Goal: Transaction & Acquisition: Book appointment/travel/reservation

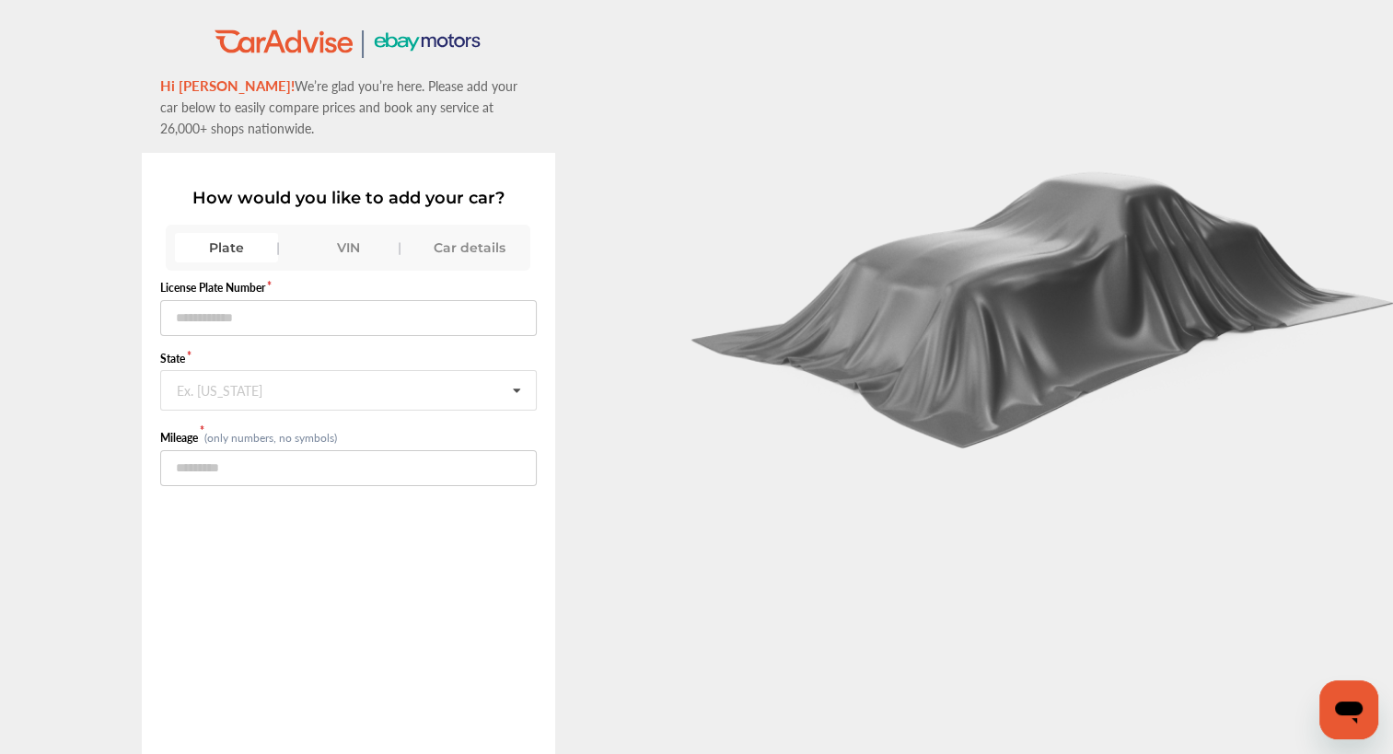
click at [340, 250] on div "VIN" at bounding box center [347, 247] width 103 height 29
click at [447, 247] on div "Car details" at bounding box center [469, 247] width 103 height 29
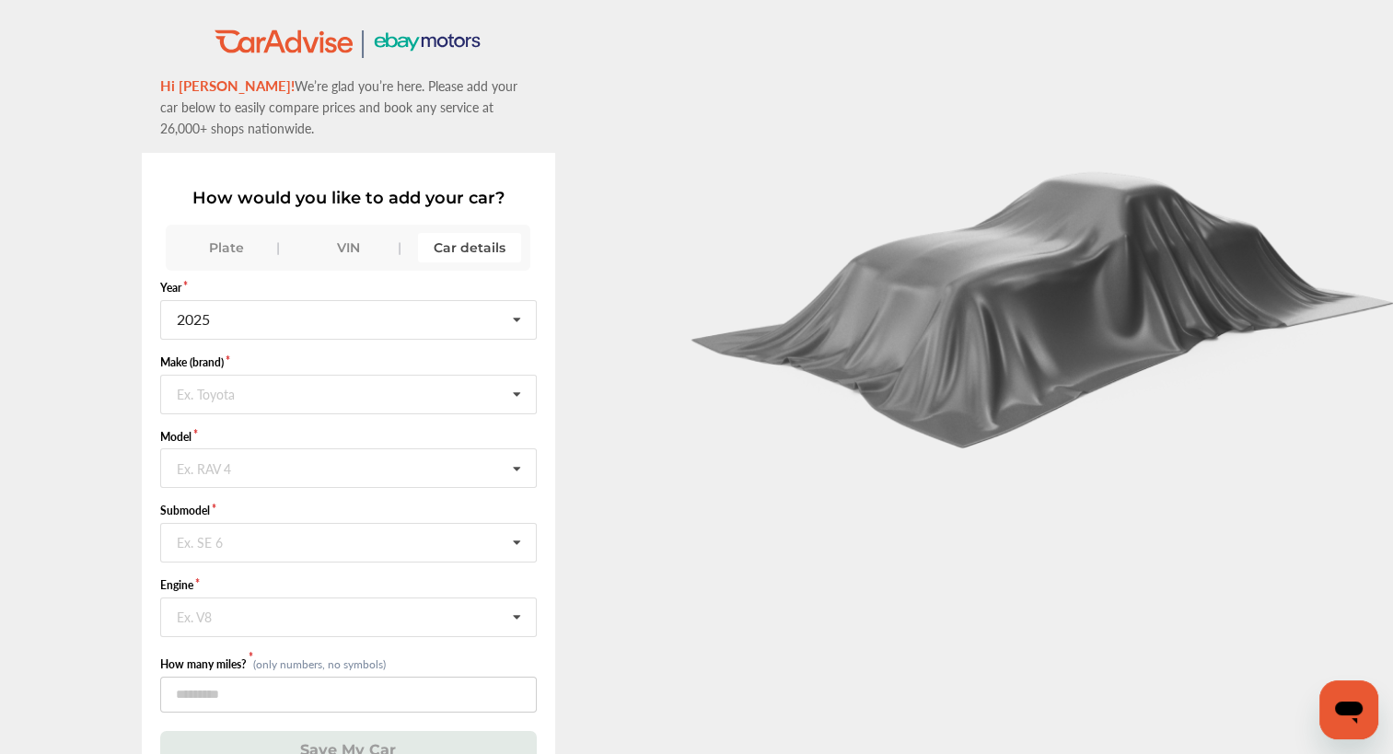
click at [389, 339] on form "Year 2025 2026 2025 2024 2023 2022 2021 2020 2019 2018 2017 2016 2015 2014 2013…" at bounding box center [348, 524] width 377 height 489
click at [414, 327] on input "text" at bounding box center [349, 319] width 375 height 36
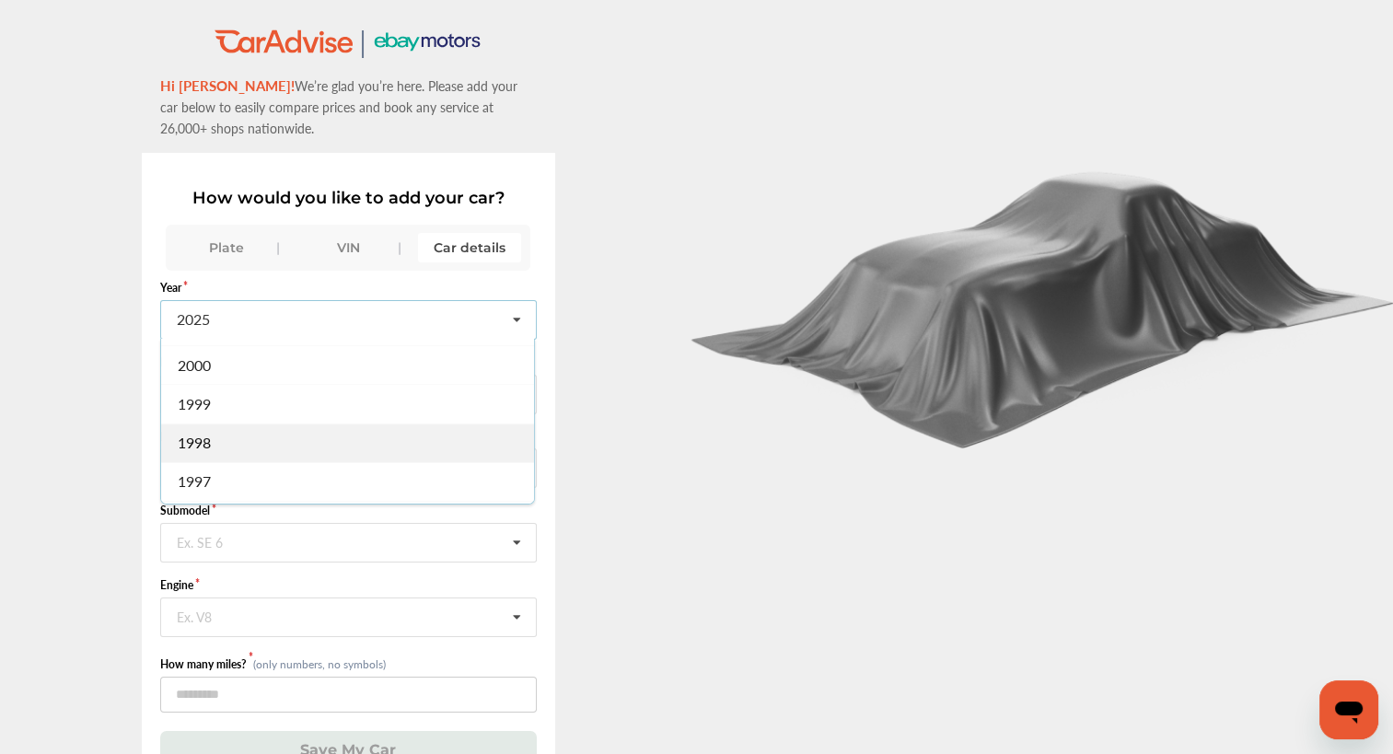
click at [243, 424] on div "1998" at bounding box center [347, 442] width 373 height 39
click at [296, 403] on input "text" at bounding box center [349, 394] width 375 height 36
type input "**"
click at [288, 424] on div "Jeep" at bounding box center [347, 432] width 373 height 39
click at [271, 472] on input "text" at bounding box center [349, 467] width 375 height 36
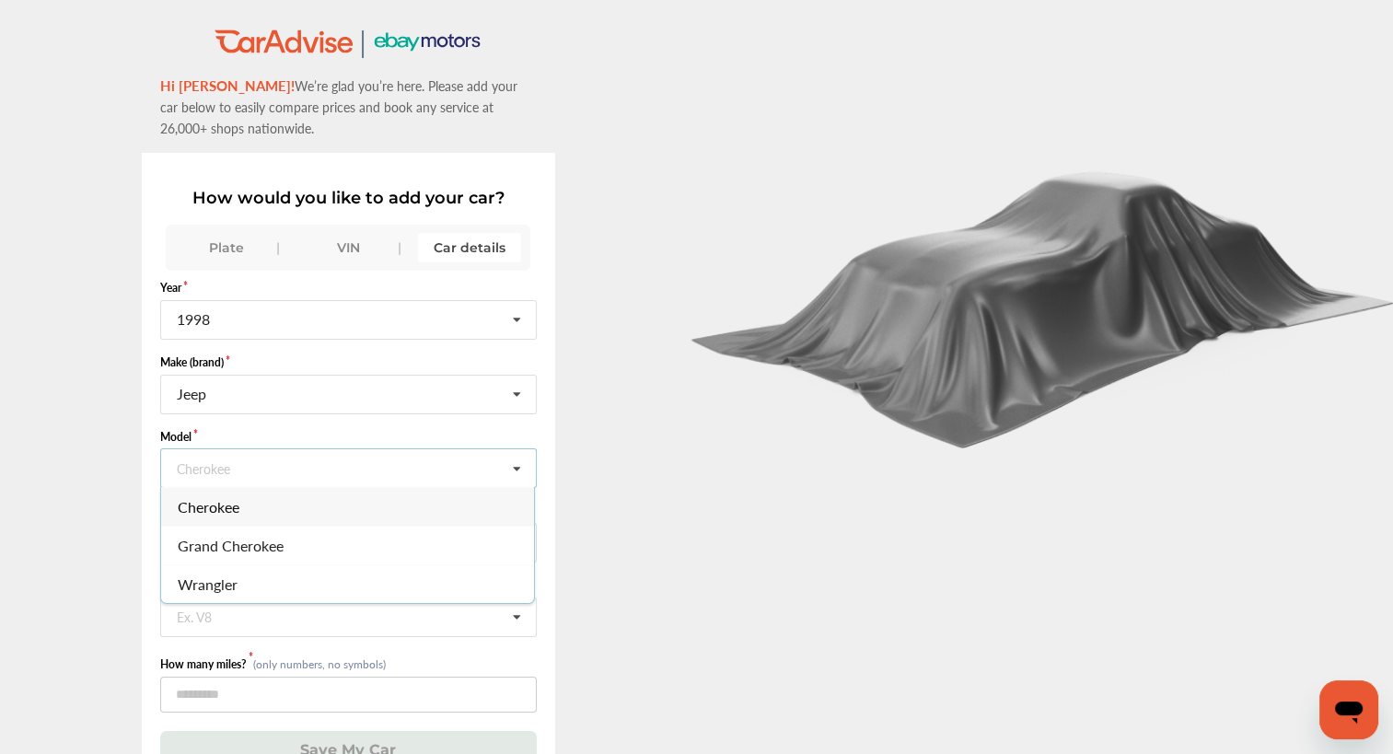
click at [276, 497] on div "Cherokee" at bounding box center [347, 506] width 373 height 39
click at [265, 554] on input "text" at bounding box center [349, 542] width 375 height 36
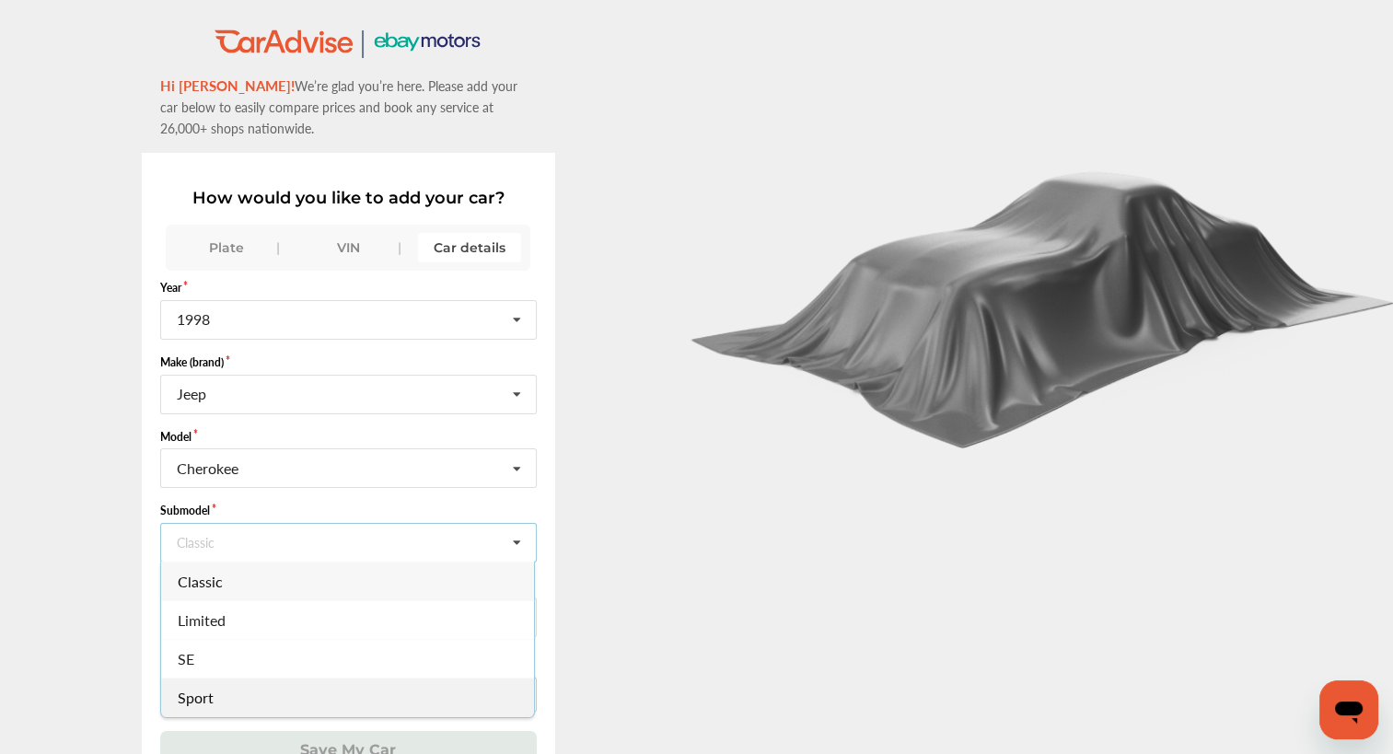
click at [210, 693] on span "Sport" at bounding box center [196, 697] width 36 height 21
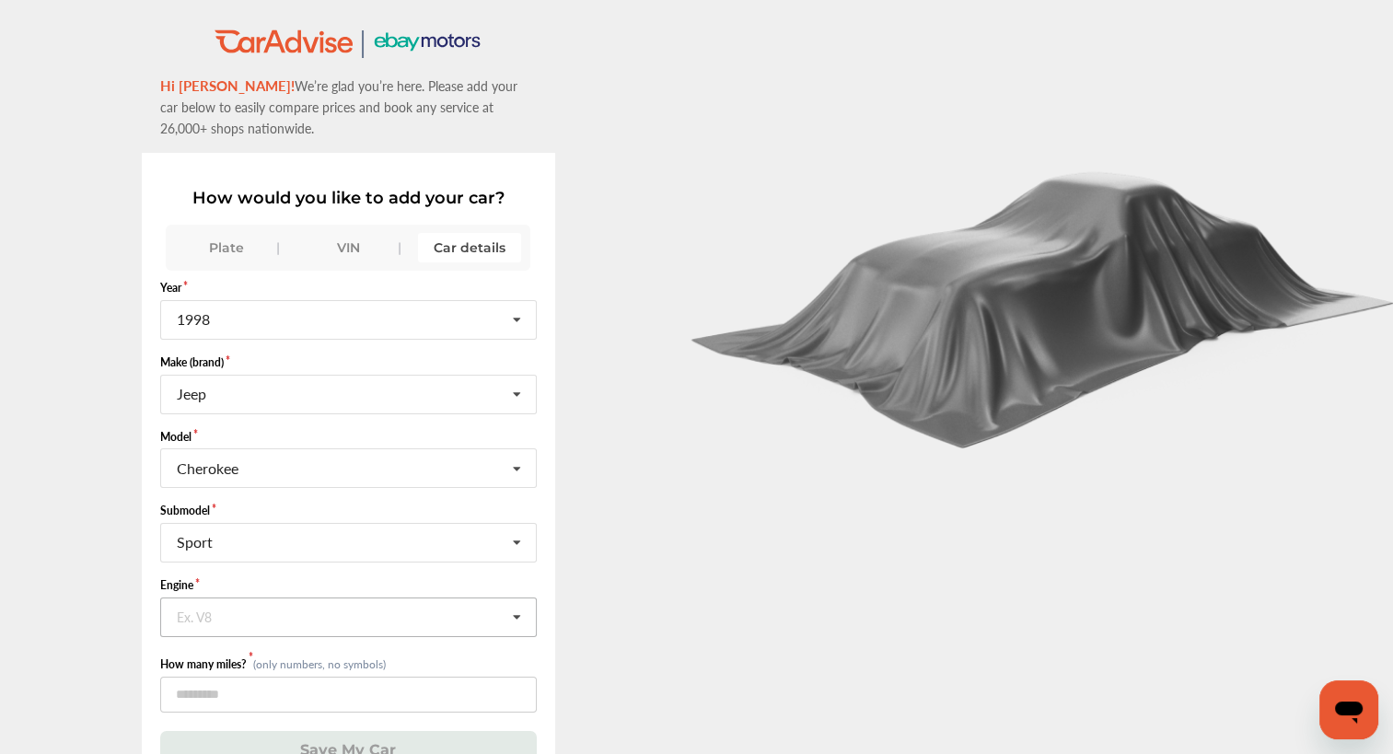
click at [290, 615] on input "text" at bounding box center [349, 616] width 375 height 36
click at [278, 645] on span "4.0L L6 (S) GAS FI" at bounding box center [235, 655] width 115 height 21
click at [267, 694] on input "number" at bounding box center [348, 695] width 377 height 36
type input "******"
click at [307, 749] on button "Save My Car" at bounding box center [348, 750] width 377 height 38
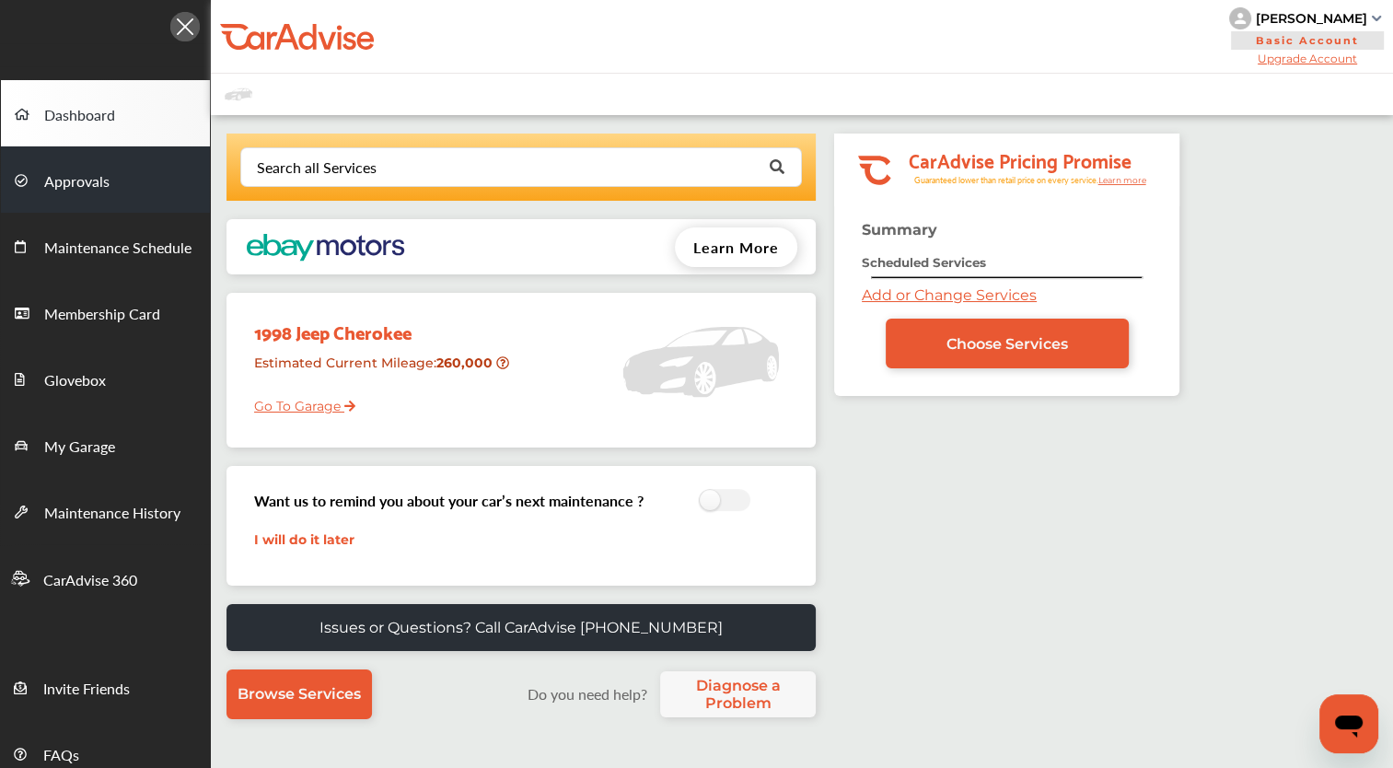
click at [98, 182] on span "Approvals" at bounding box center [76, 182] width 65 height 24
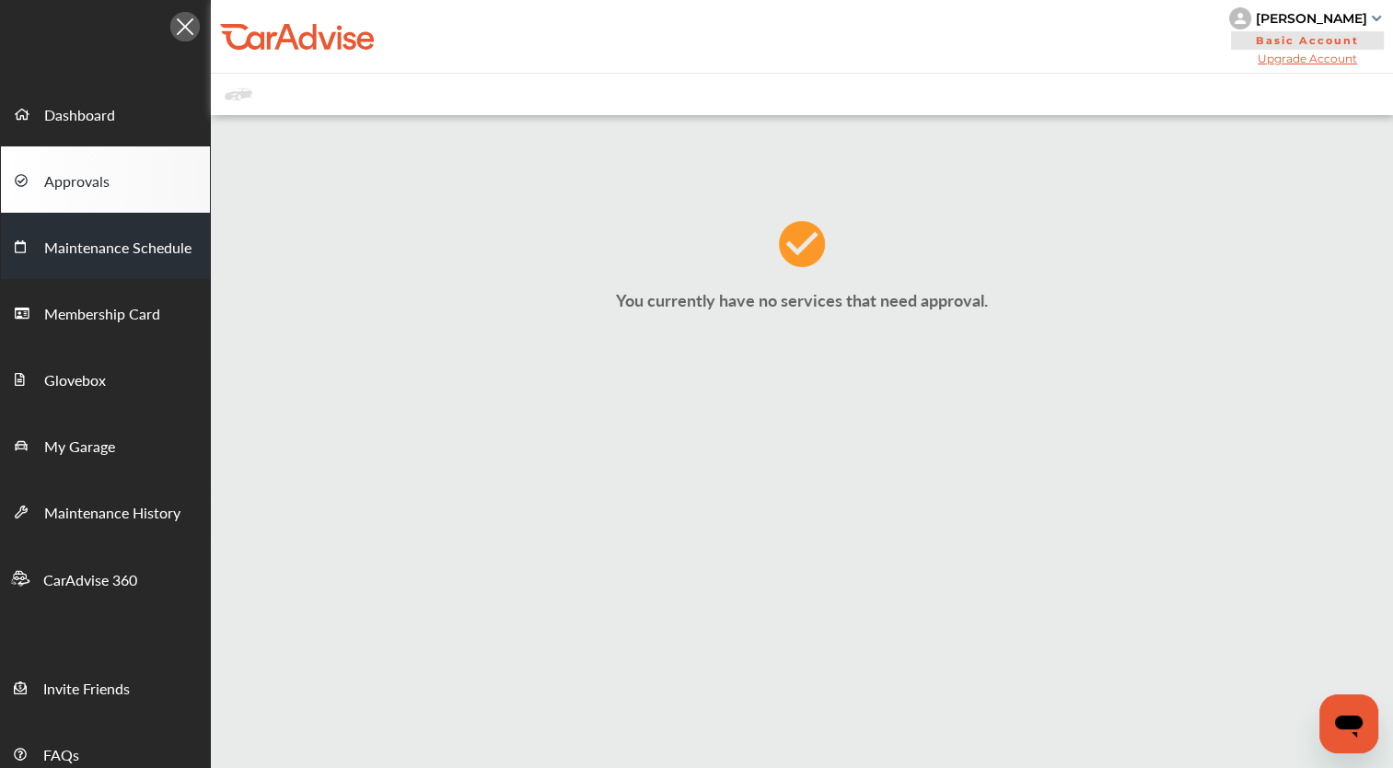
click at [98, 230] on link "Maintenance Schedule" at bounding box center [105, 246] width 209 height 66
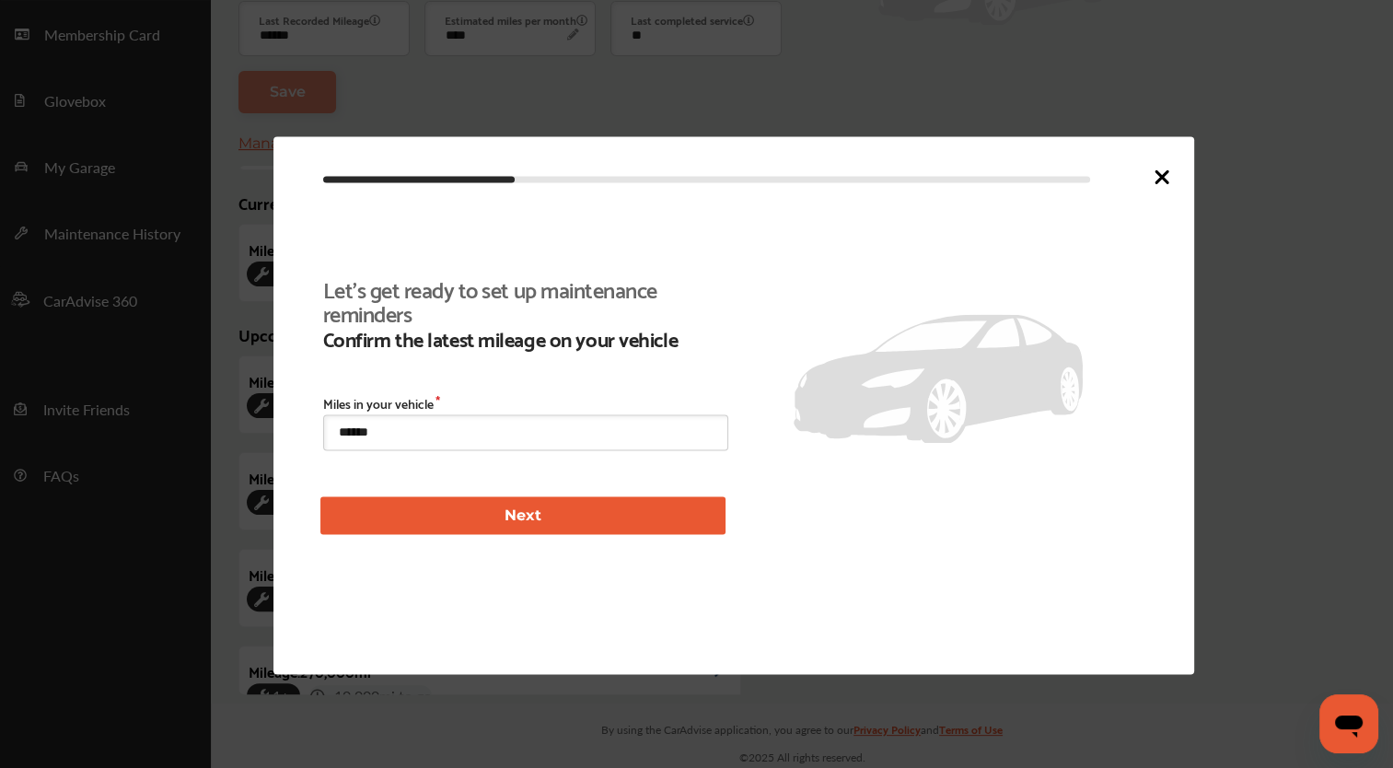
scroll to position [420, 0]
click at [1162, 179] on icon at bounding box center [1161, 176] width 11 height 11
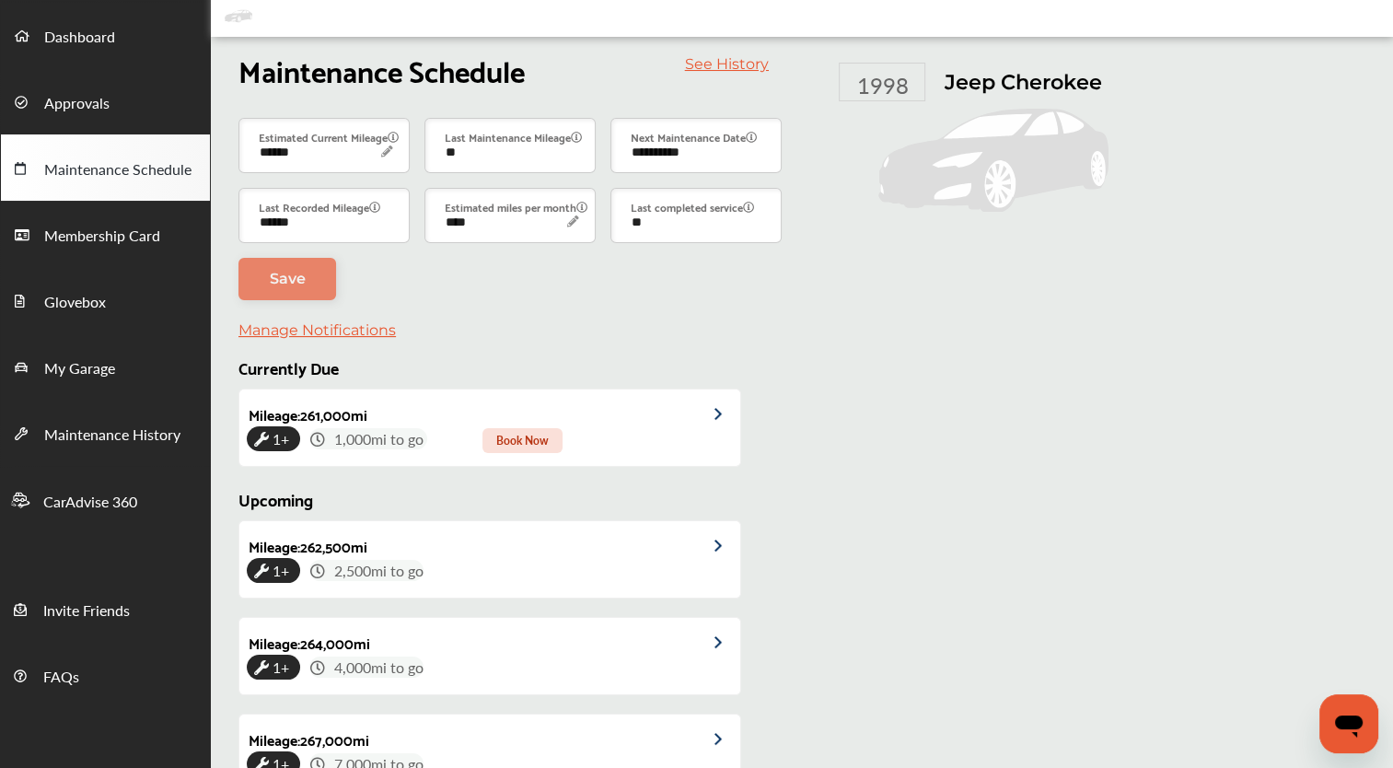
scroll to position [0, 0]
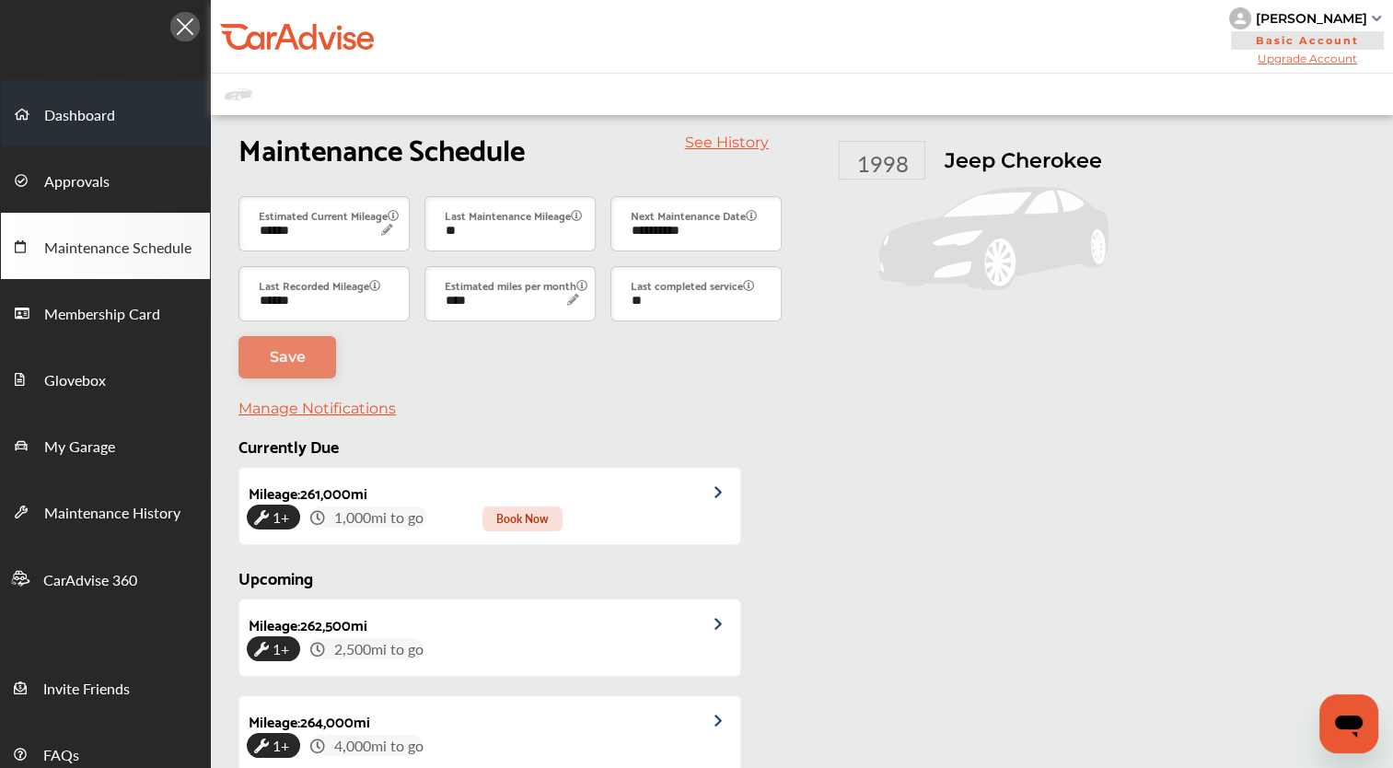
click at [124, 112] on link "Dashboard" at bounding box center [105, 113] width 209 height 66
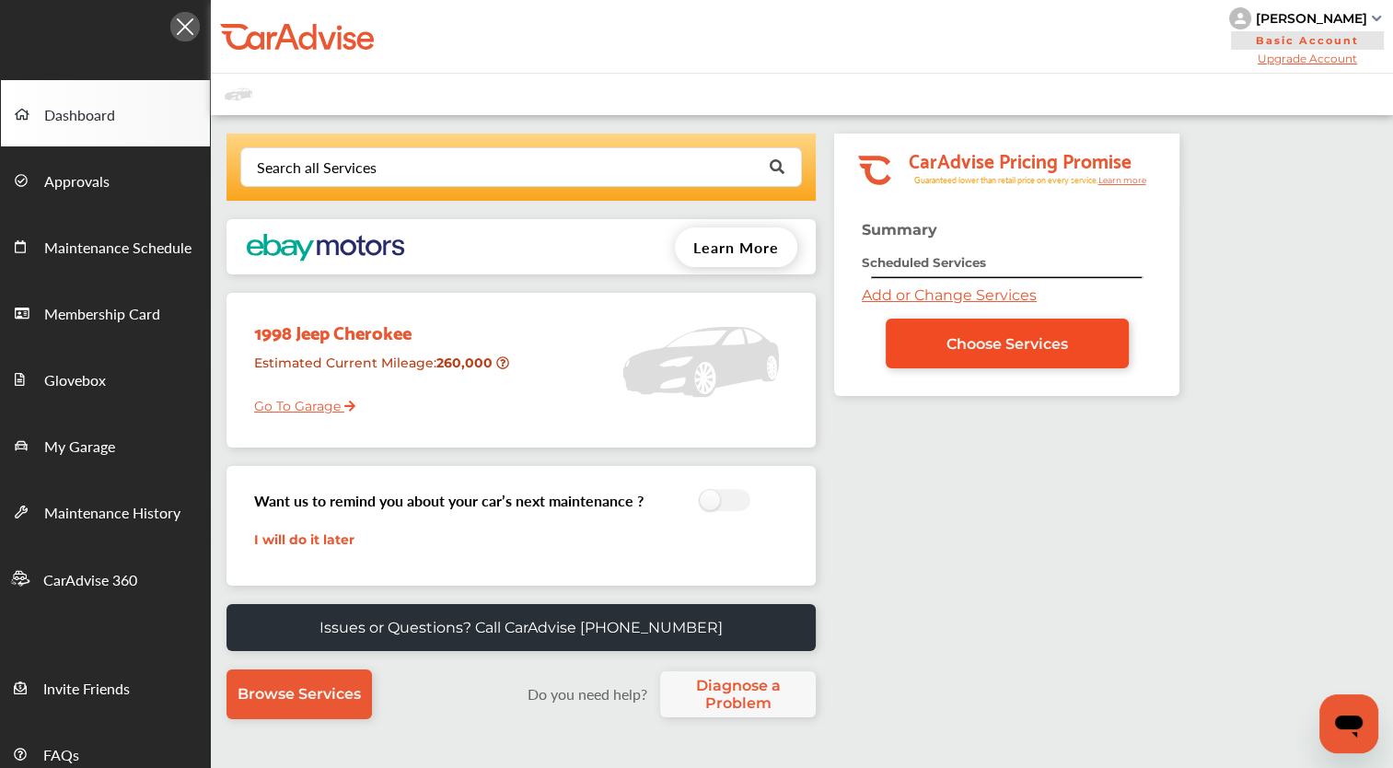
click at [965, 340] on span "Choose Services" at bounding box center [1008, 343] width 122 height 17
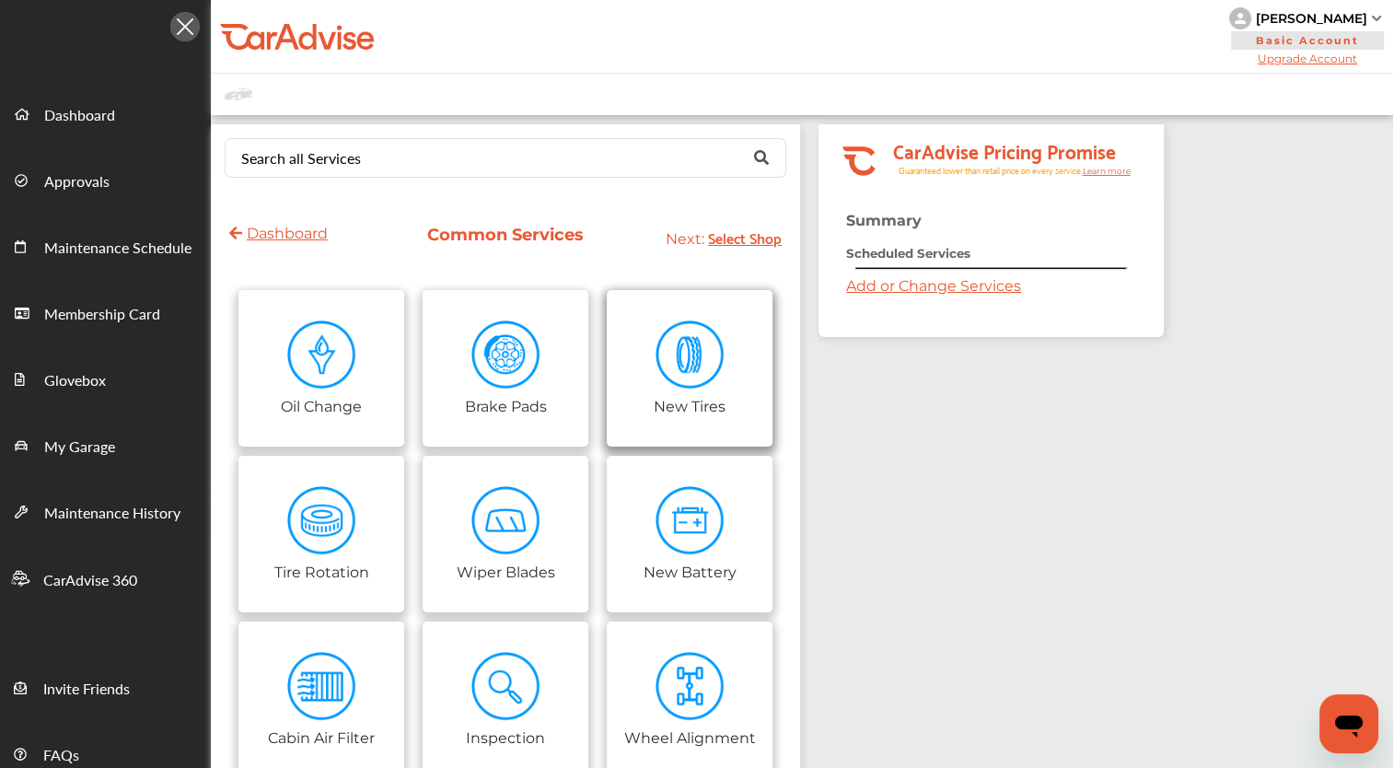
click at [691, 383] on img at bounding box center [690, 354] width 69 height 69
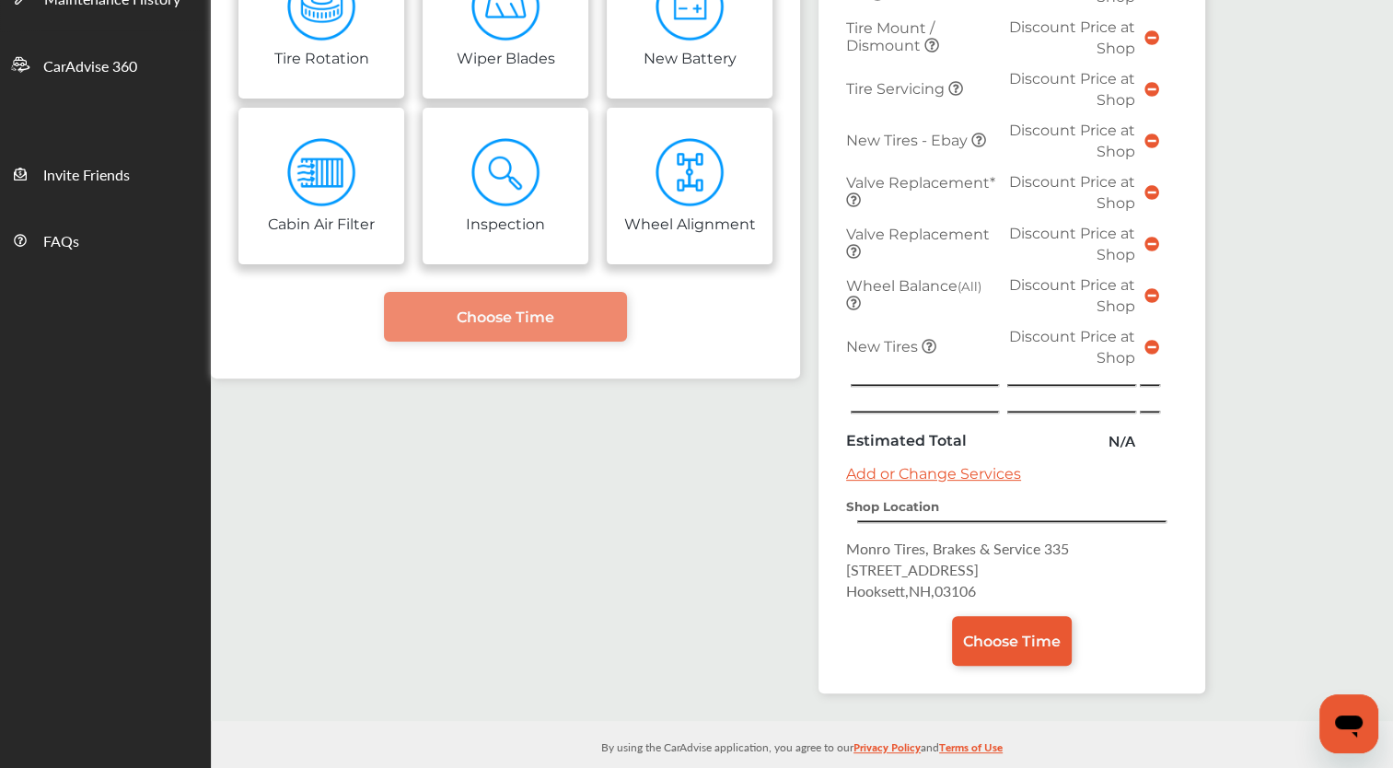
scroll to position [517, 0]
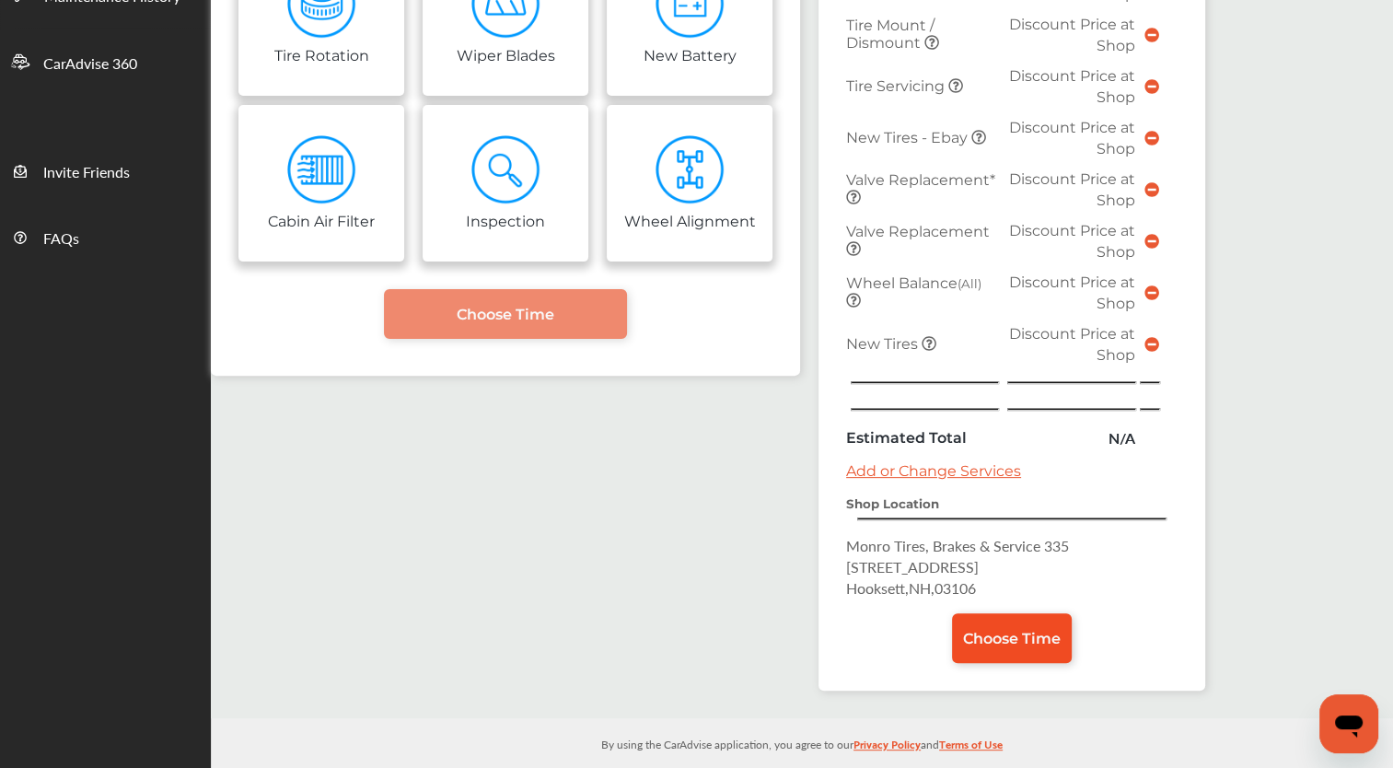
click at [1055, 632] on link "Choose Time" at bounding box center [1012, 638] width 120 height 50
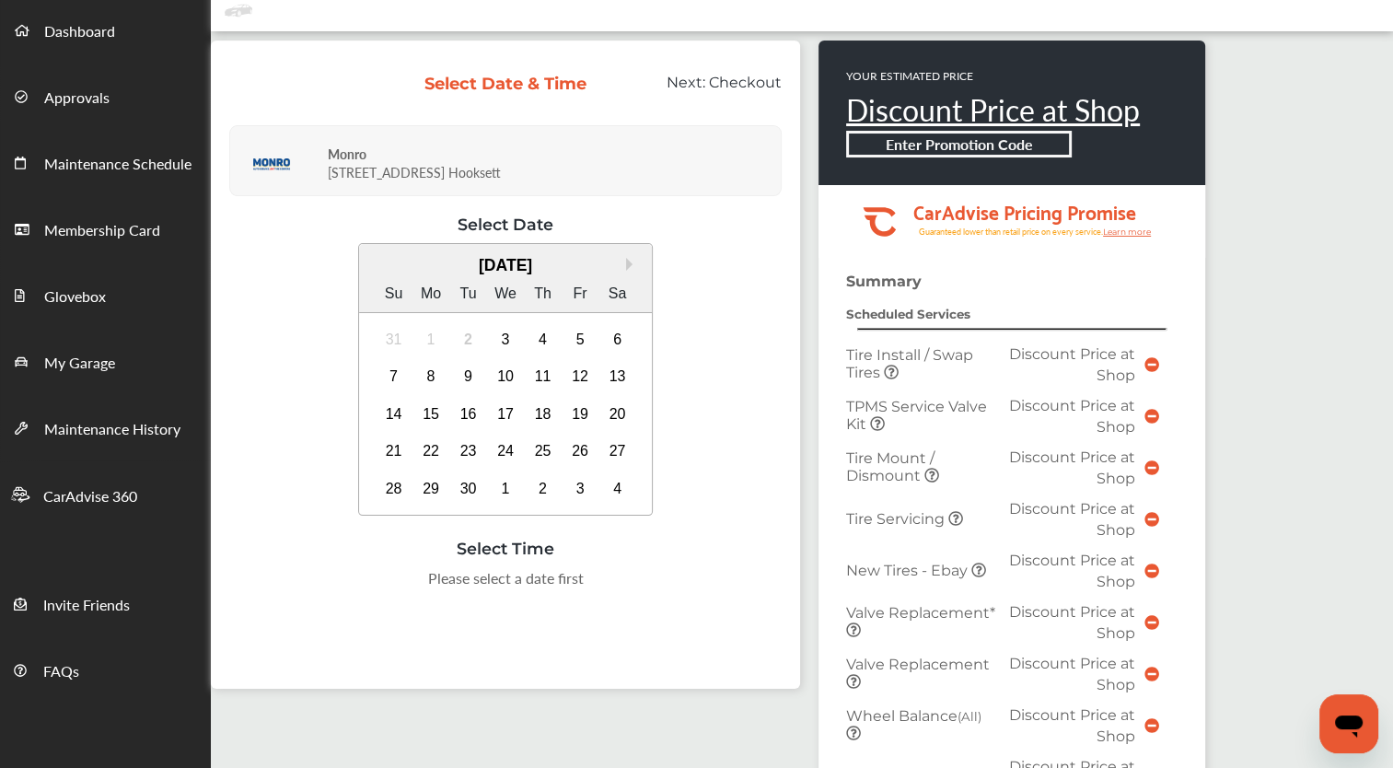
scroll to position [52, 0]
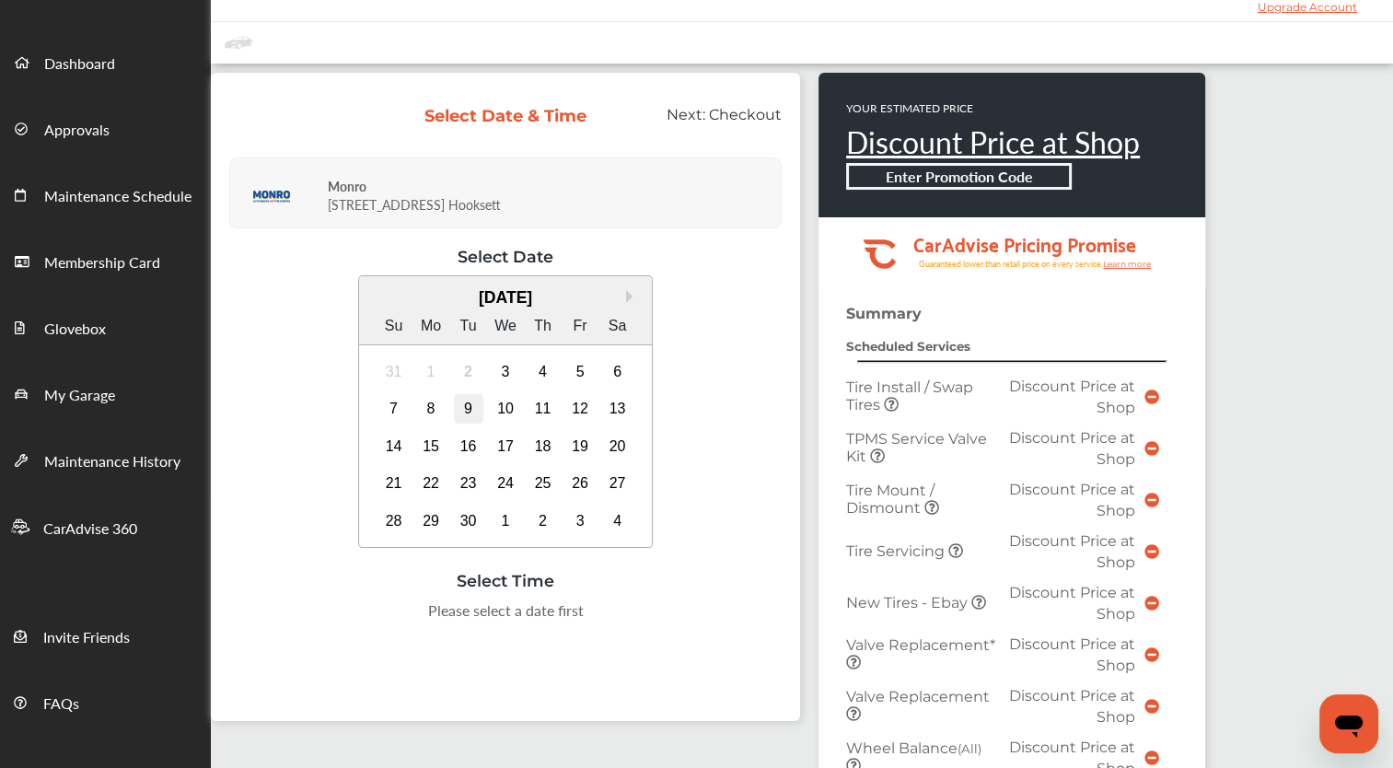
click at [460, 407] on div "9" at bounding box center [468, 408] width 29 height 29
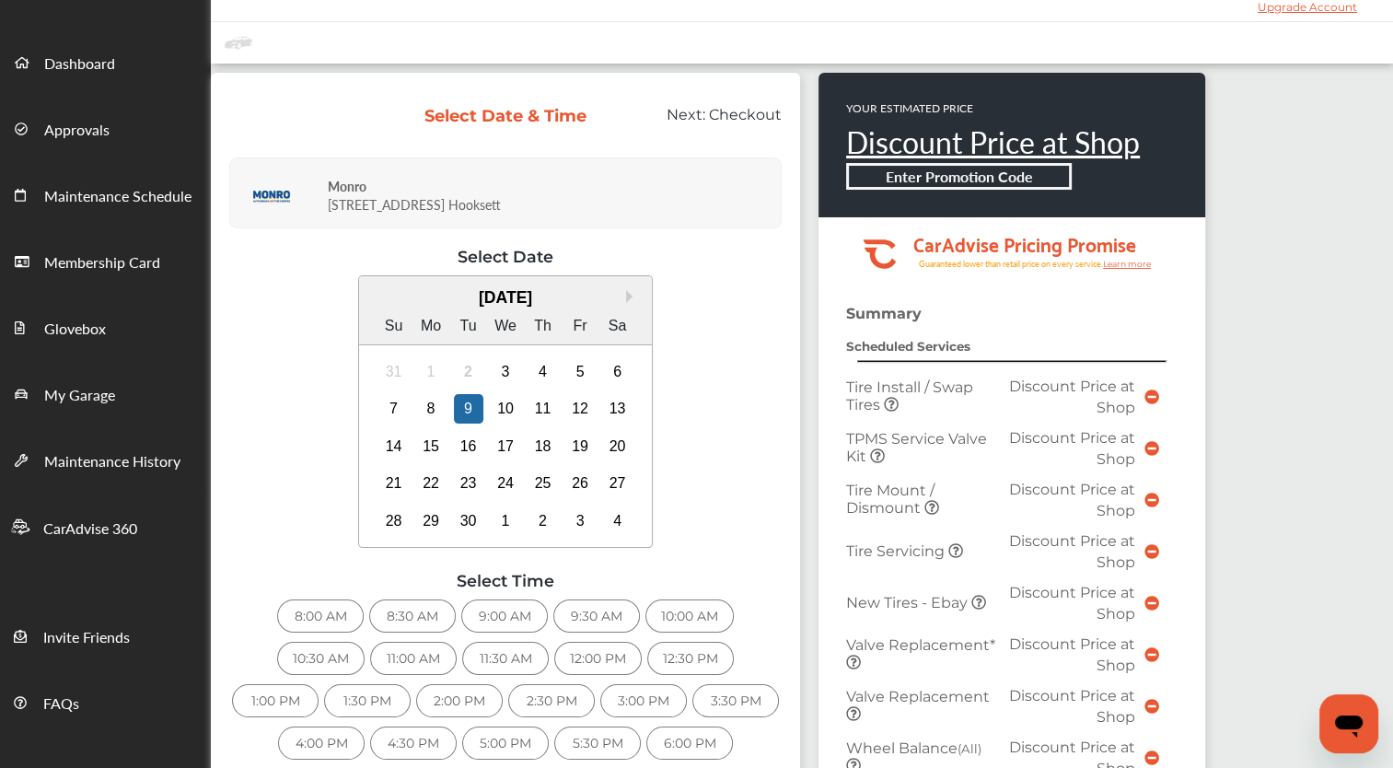
click at [408, 741] on div "4:30 PM" at bounding box center [413, 742] width 87 height 33
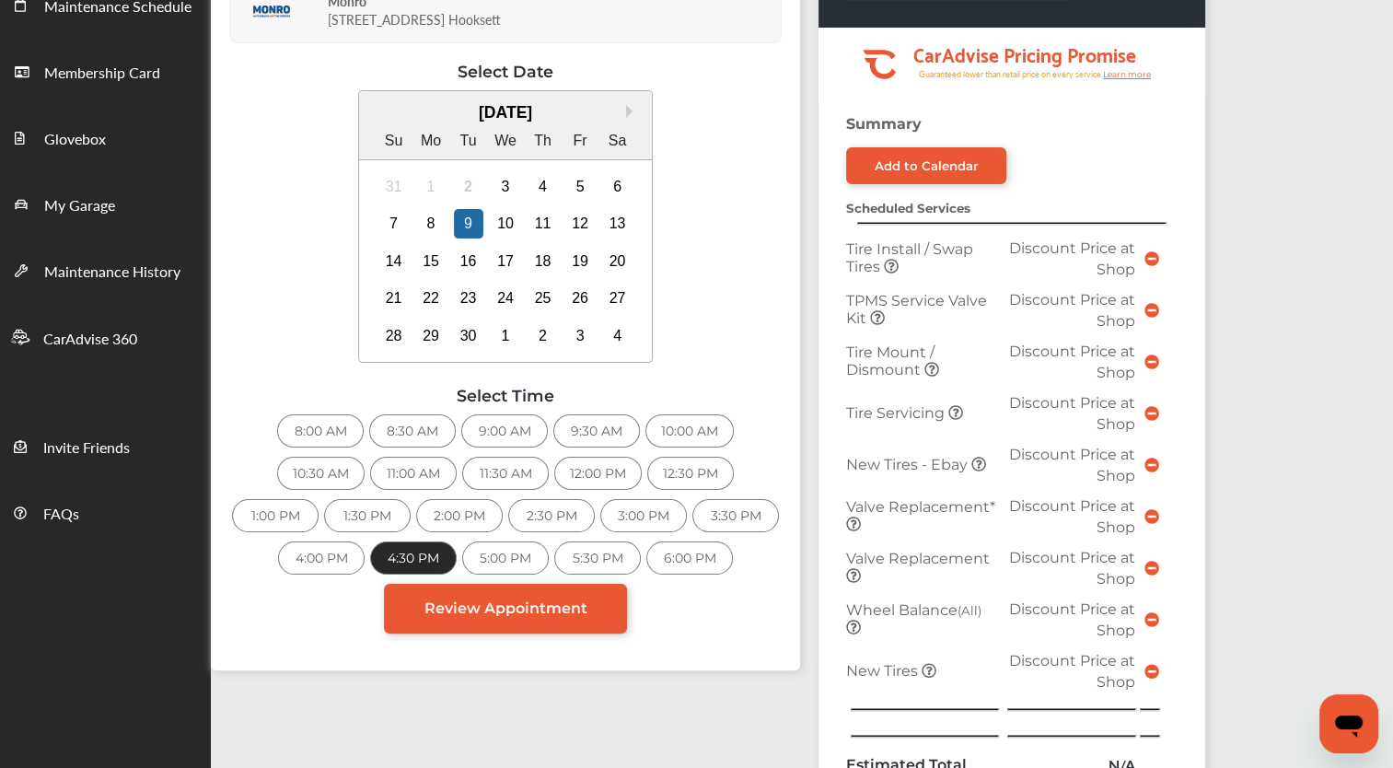
scroll to position [247, 0]
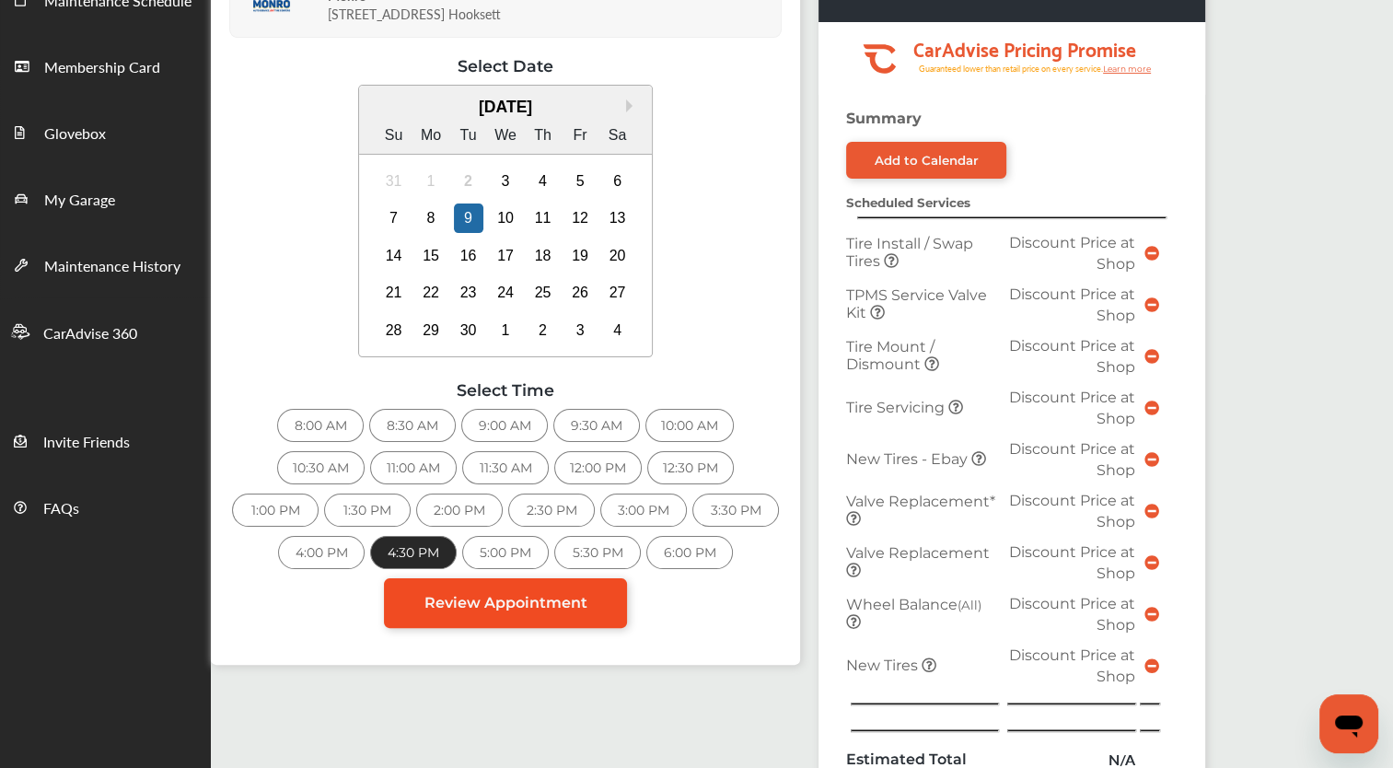
click at [508, 596] on span "Review Appointment" at bounding box center [505, 602] width 163 height 17
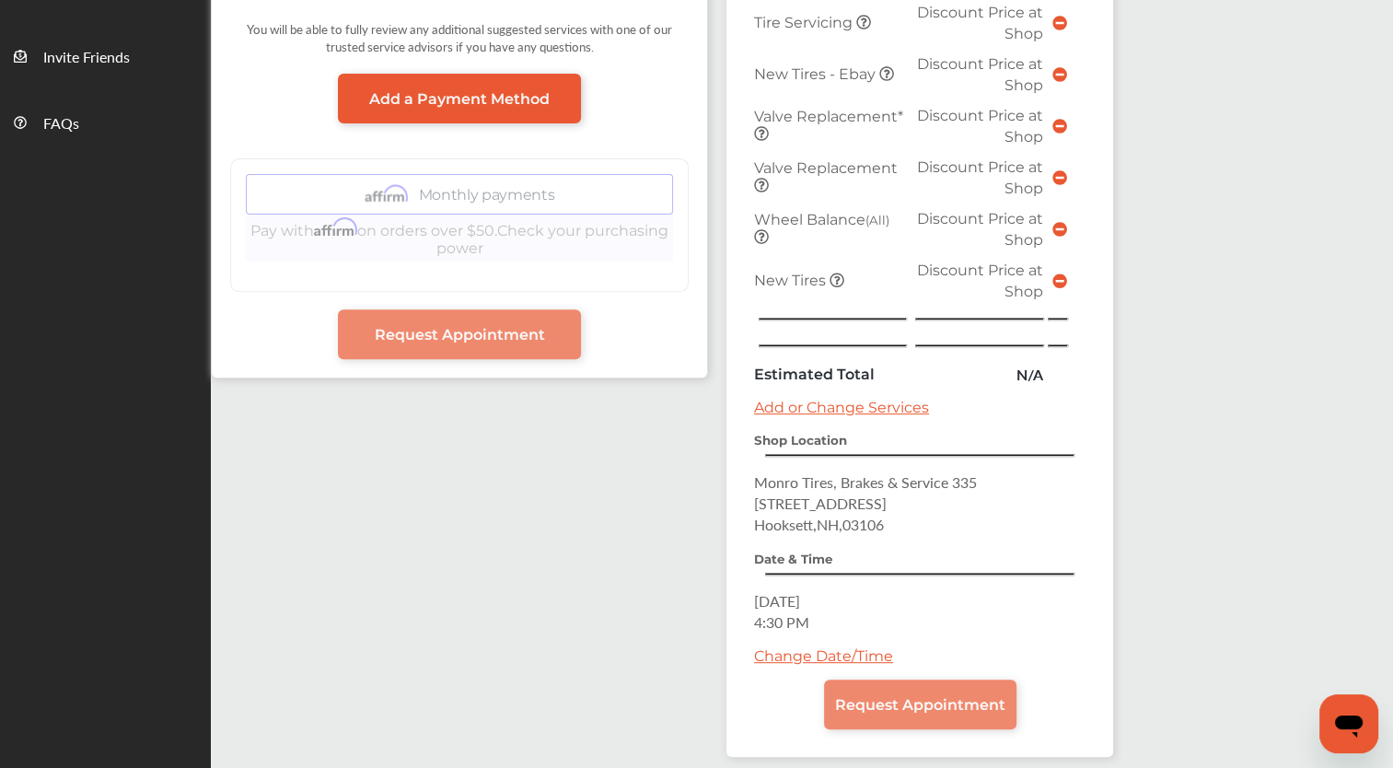
scroll to position [634, 0]
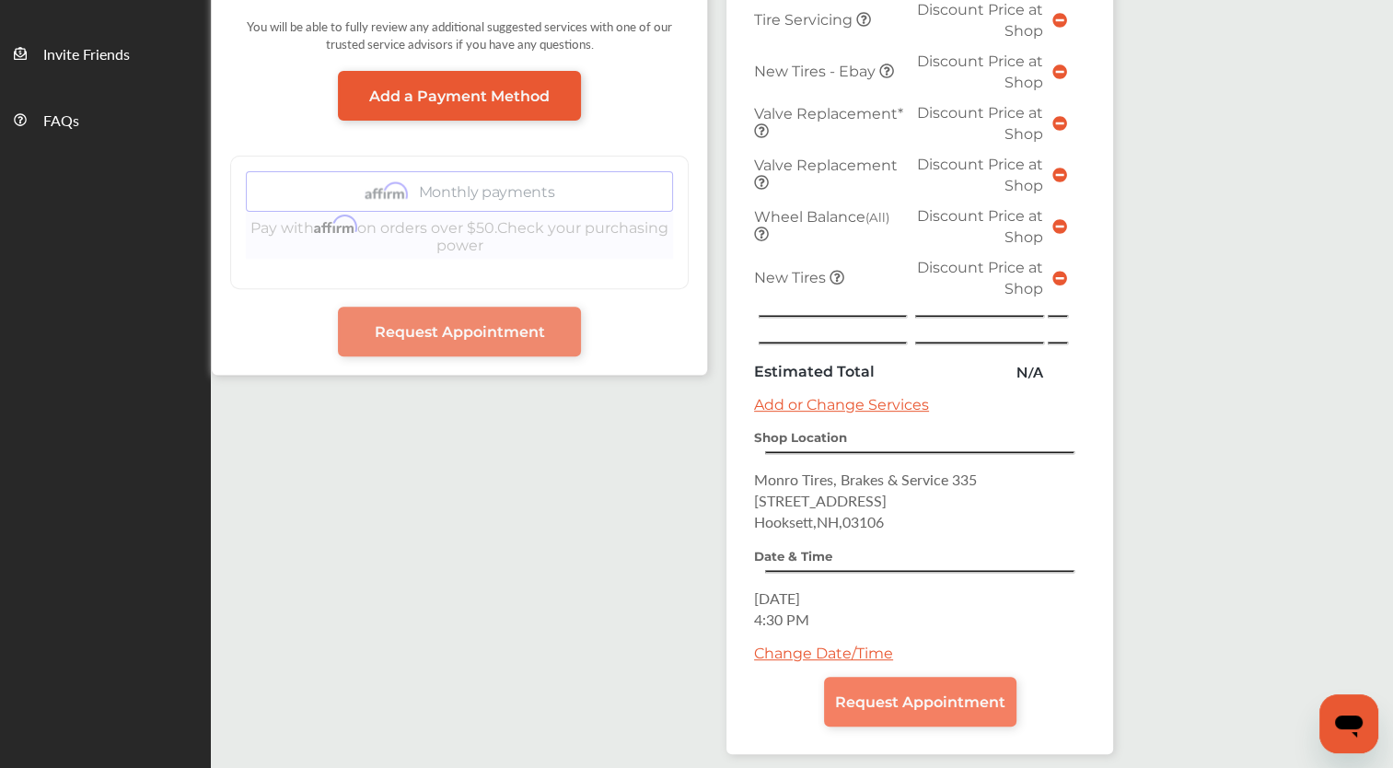
click at [923, 693] on span "Request Appointment" at bounding box center [920, 701] width 170 height 17
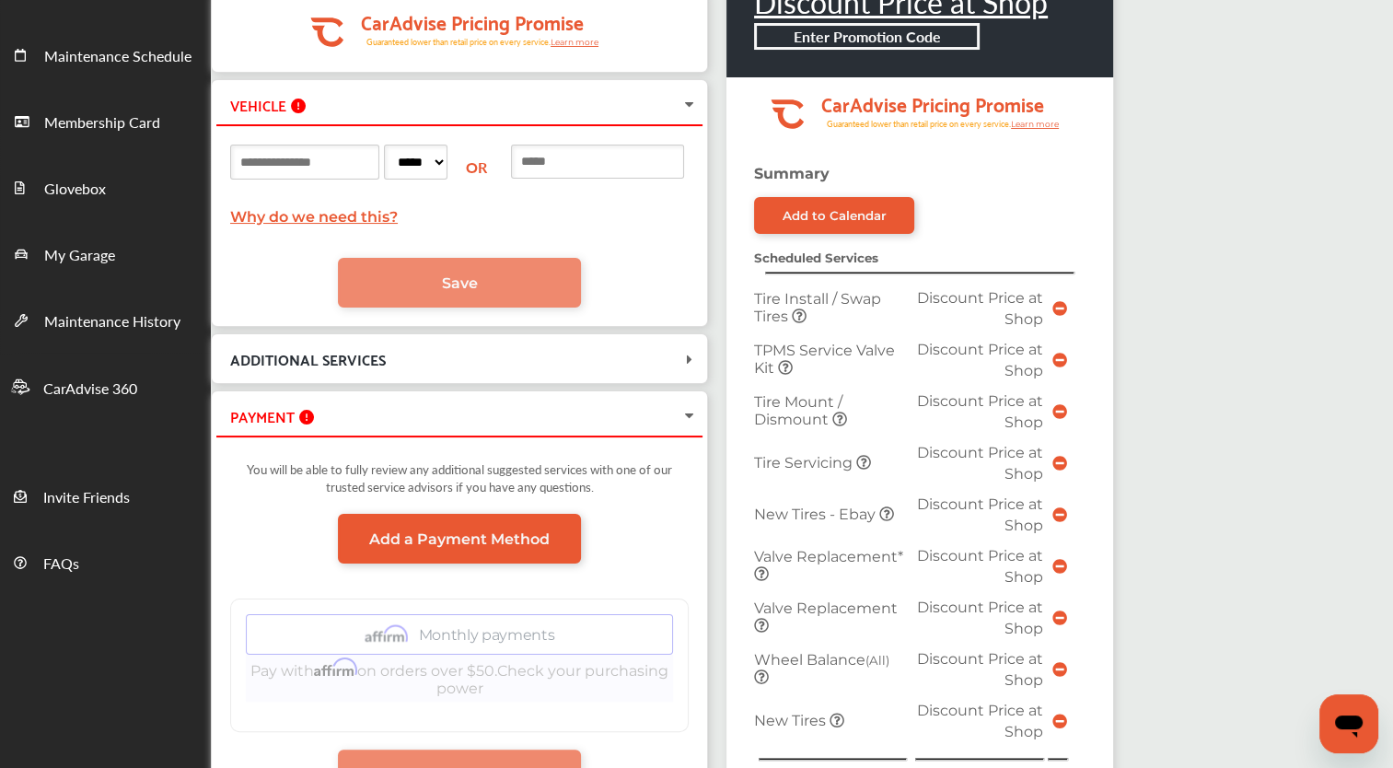
scroll to position [122, 0]
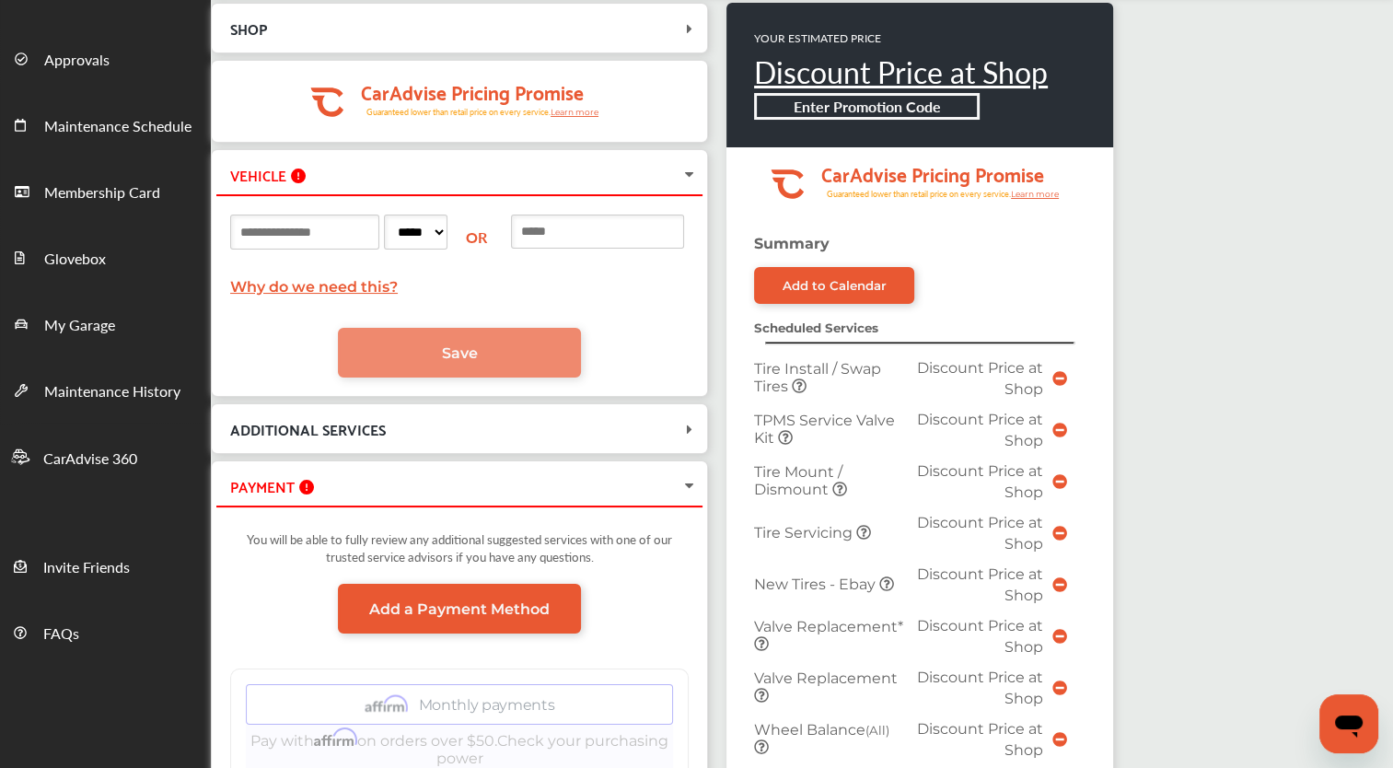
click at [331, 291] on link "Why do we need this?" at bounding box center [314, 286] width 168 height 17
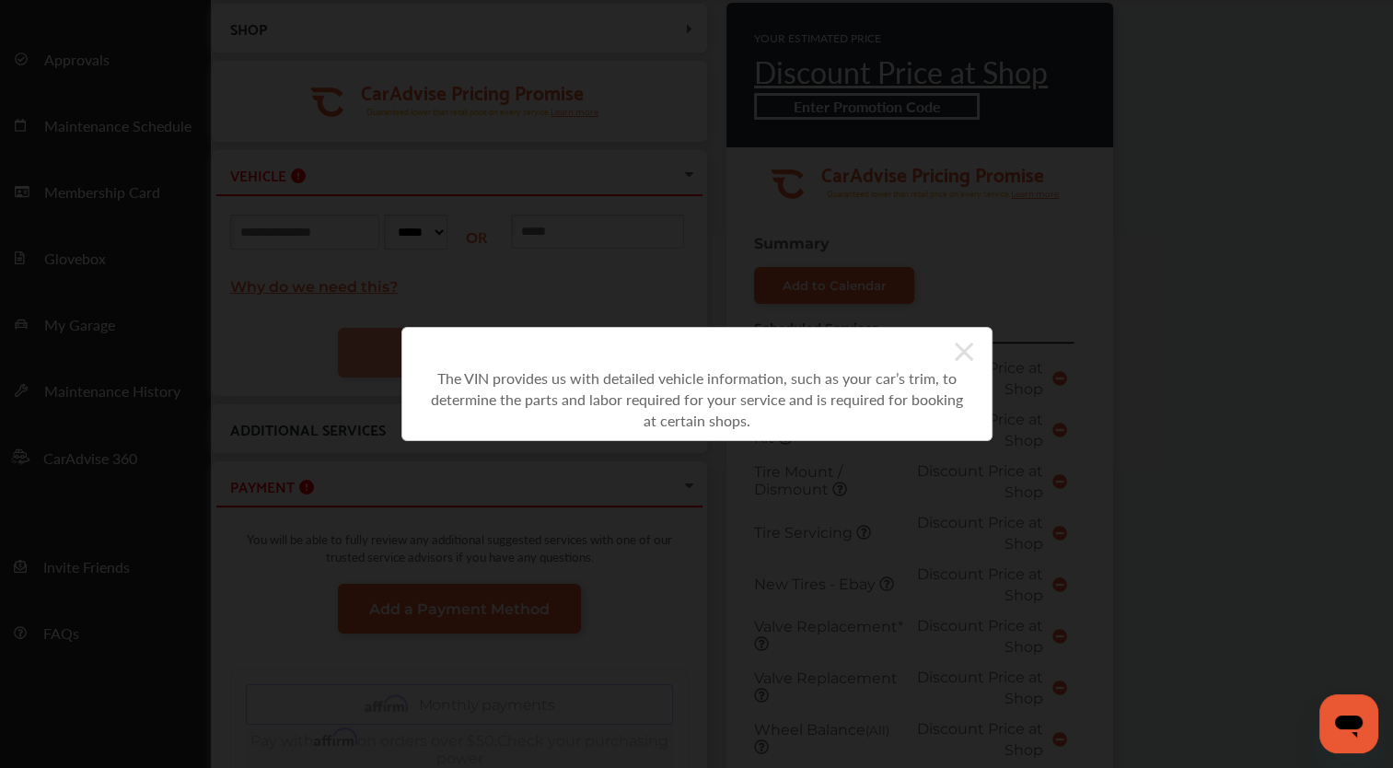
click at [963, 355] on icon at bounding box center [964, 351] width 18 height 29
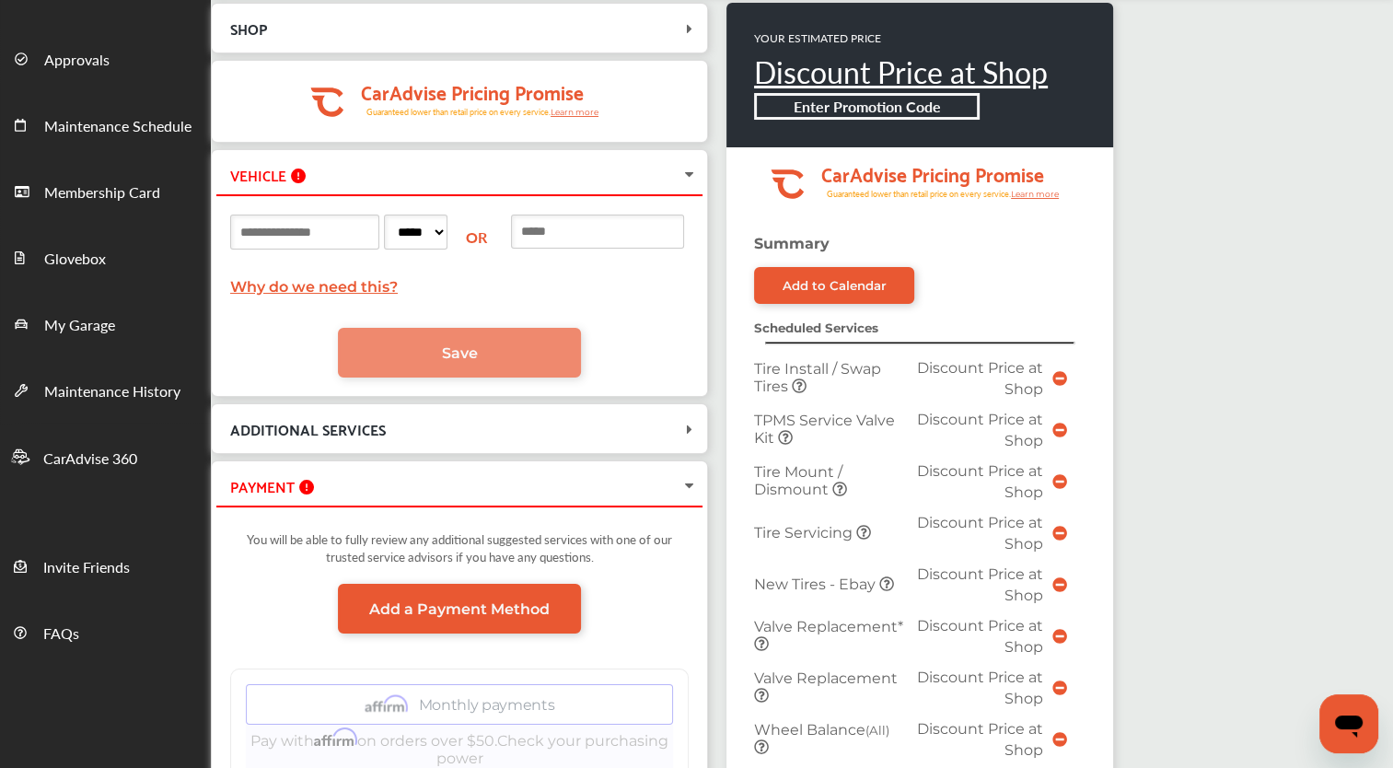
click at [505, 241] on div "OR" at bounding box center [478, 237] width 53 height 21
click at [352, 233] on input at bounding box center [304, 232] width 149 height 35
click at [607, 238] on input at bounding box center [597, 232] width 173 height 34
click at [447, 429] on span "ADDITIONAL SERVICES" at bounding box center [448, 428] width 464 height 25
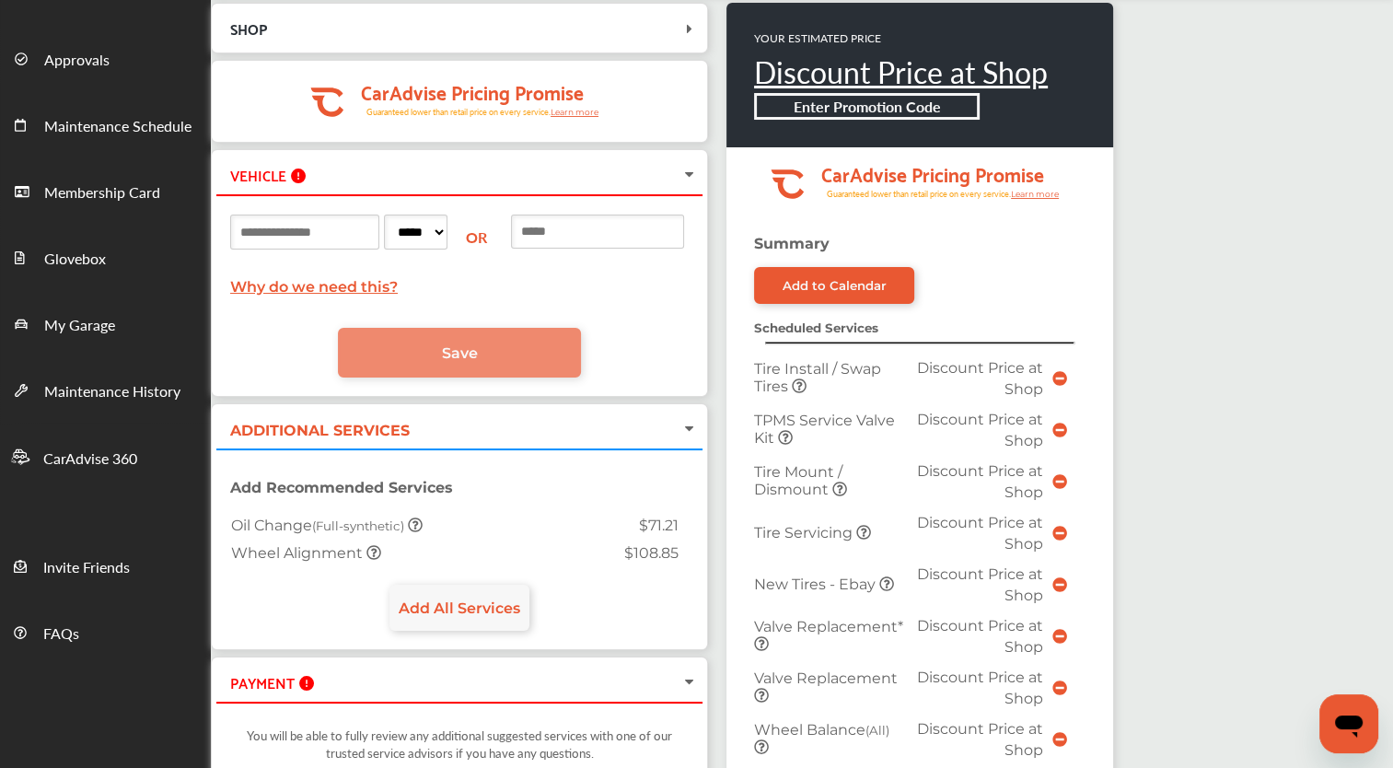
click at [447, 429] on span "ADDITIONAL SERVICES" at bounding box center [448, 428] width 464 height 25
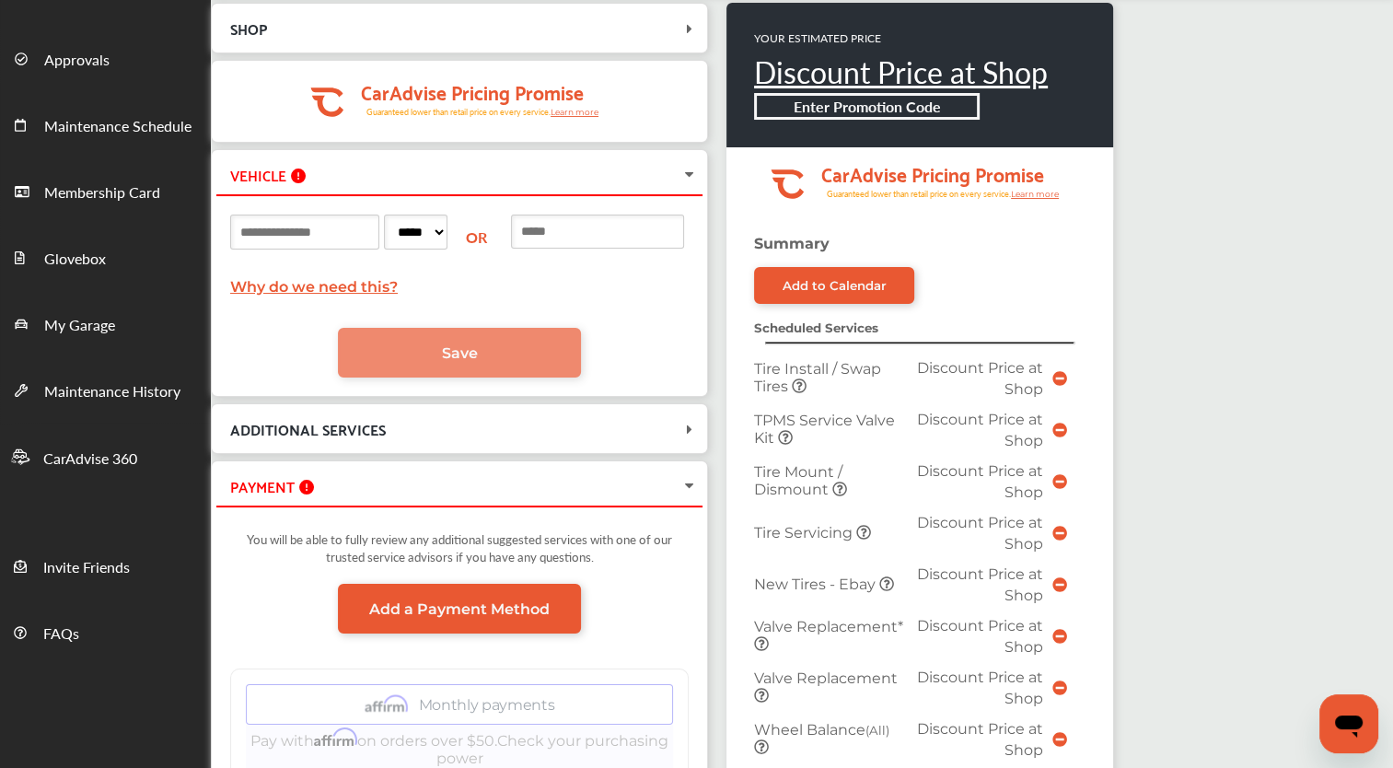
click at [427, 498] on div "PAYMENT" at bounding box center [459, 486] width 486 height 40
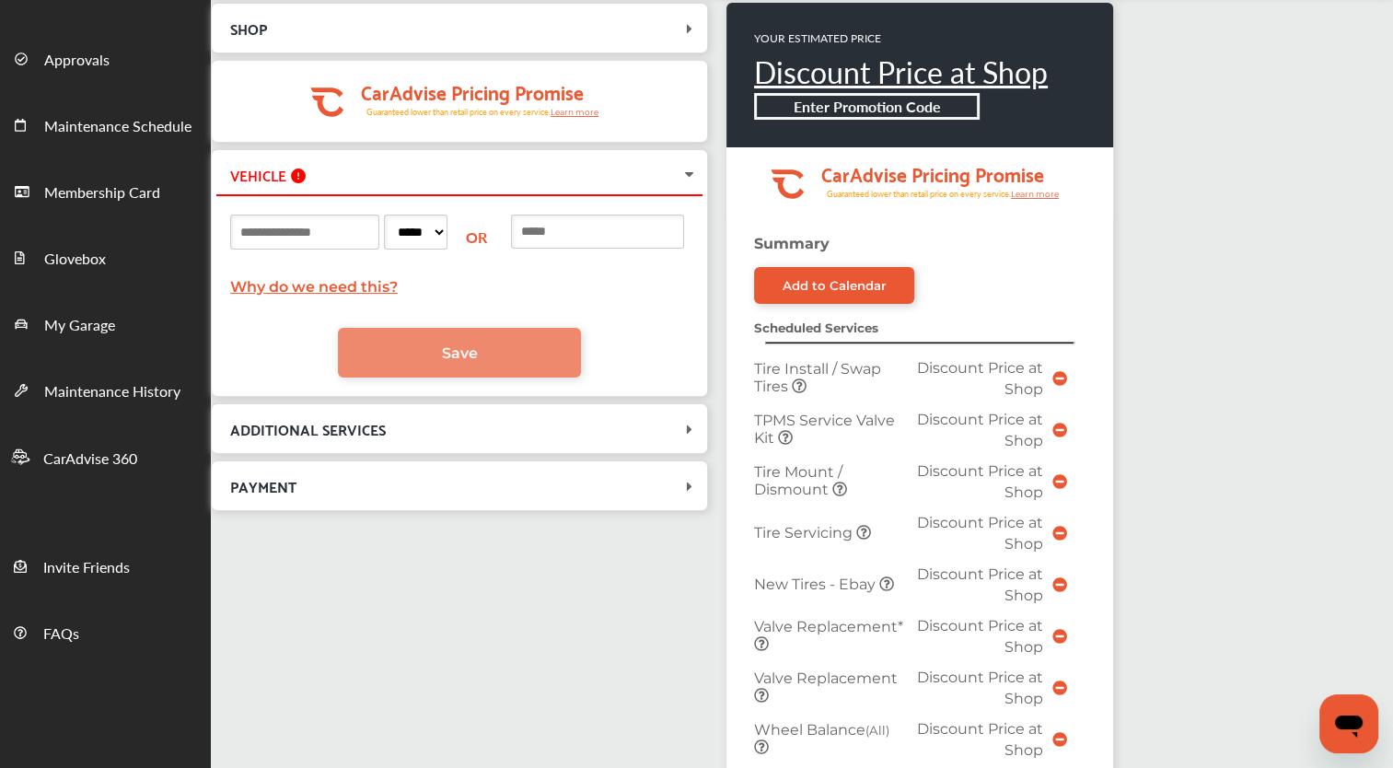
click at [427, 498] on div "PAYMENT" at bounding box center [459, 486] width 486 height 40
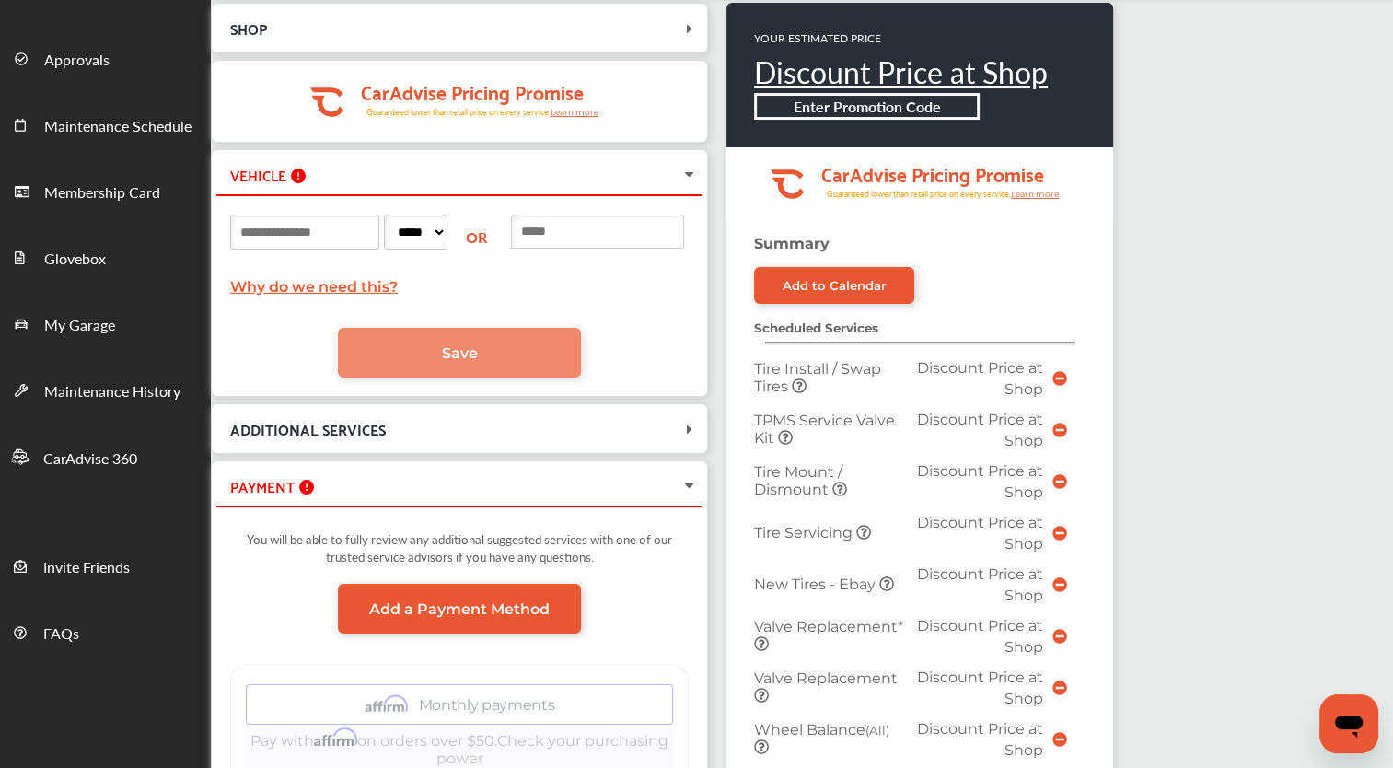
click at [354, 230] on input at bounding box center [304, 232] width 149 height 35
click at [611, 229] on input at bounding box center [597, 232] width 173 height 34
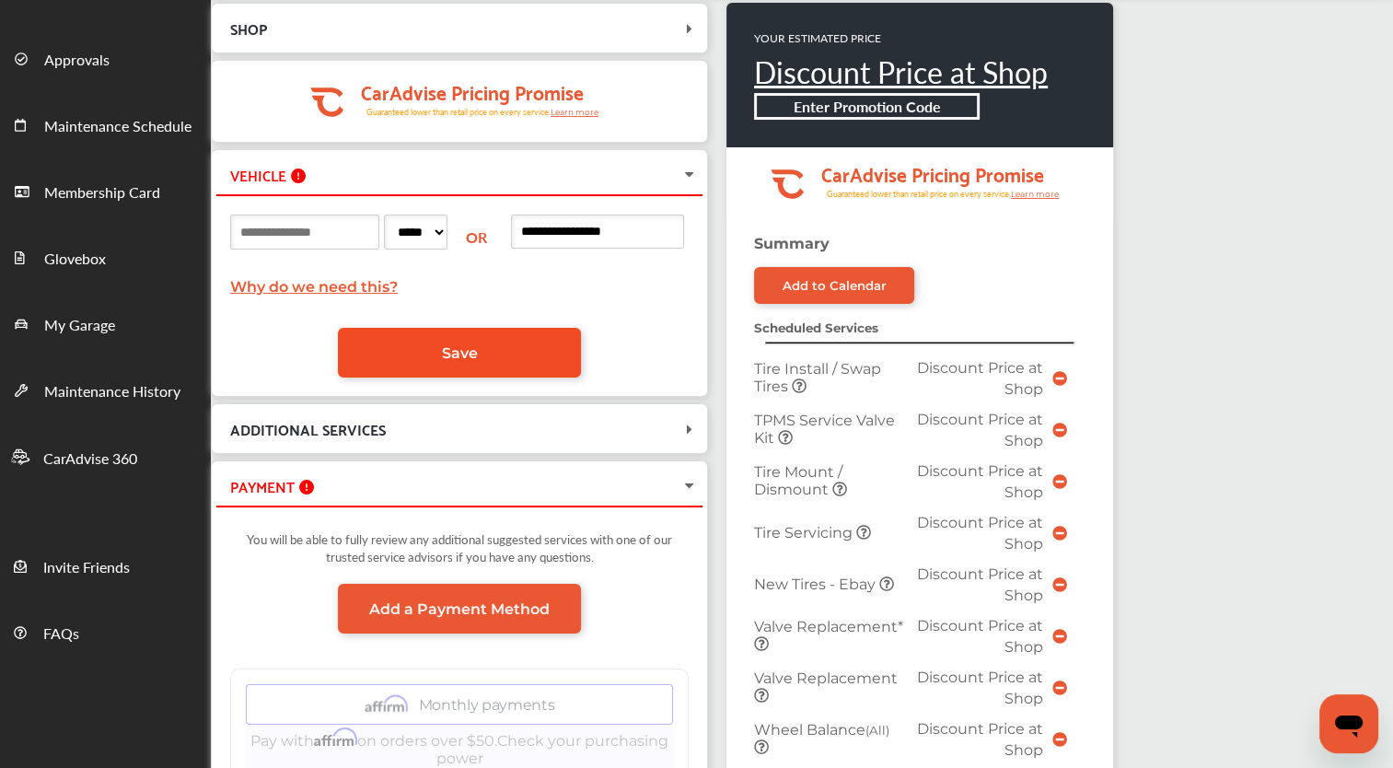
type input "**********"
click at [523, 336] on link "Save" at bounding box center [459, 353] width 243 height 50
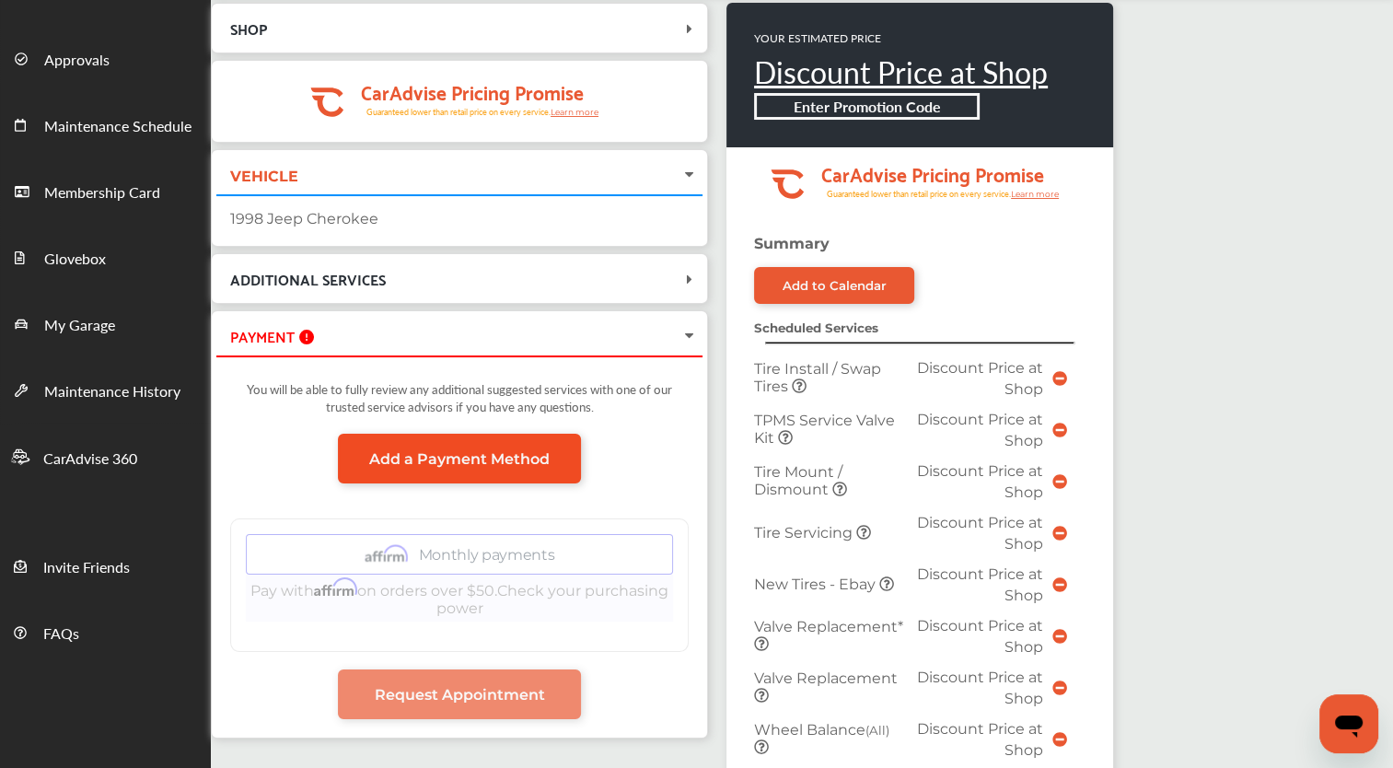
click at [492, 450] on span "Add a Payment Method" at bounding box center [459, 458] width 180 height 17
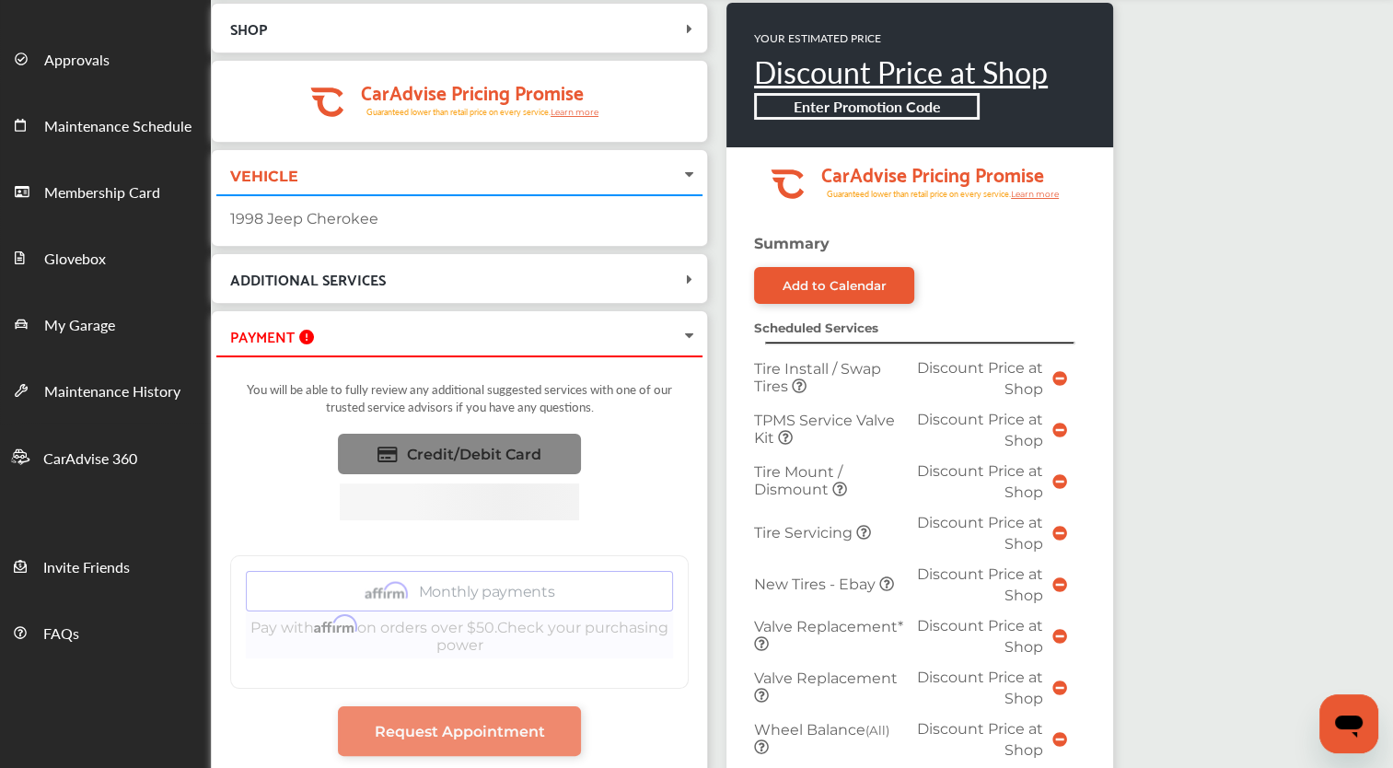
click at [512, 470] on link "Credit/Debit Card" at bounding box center [459, 454] width 243 height 41
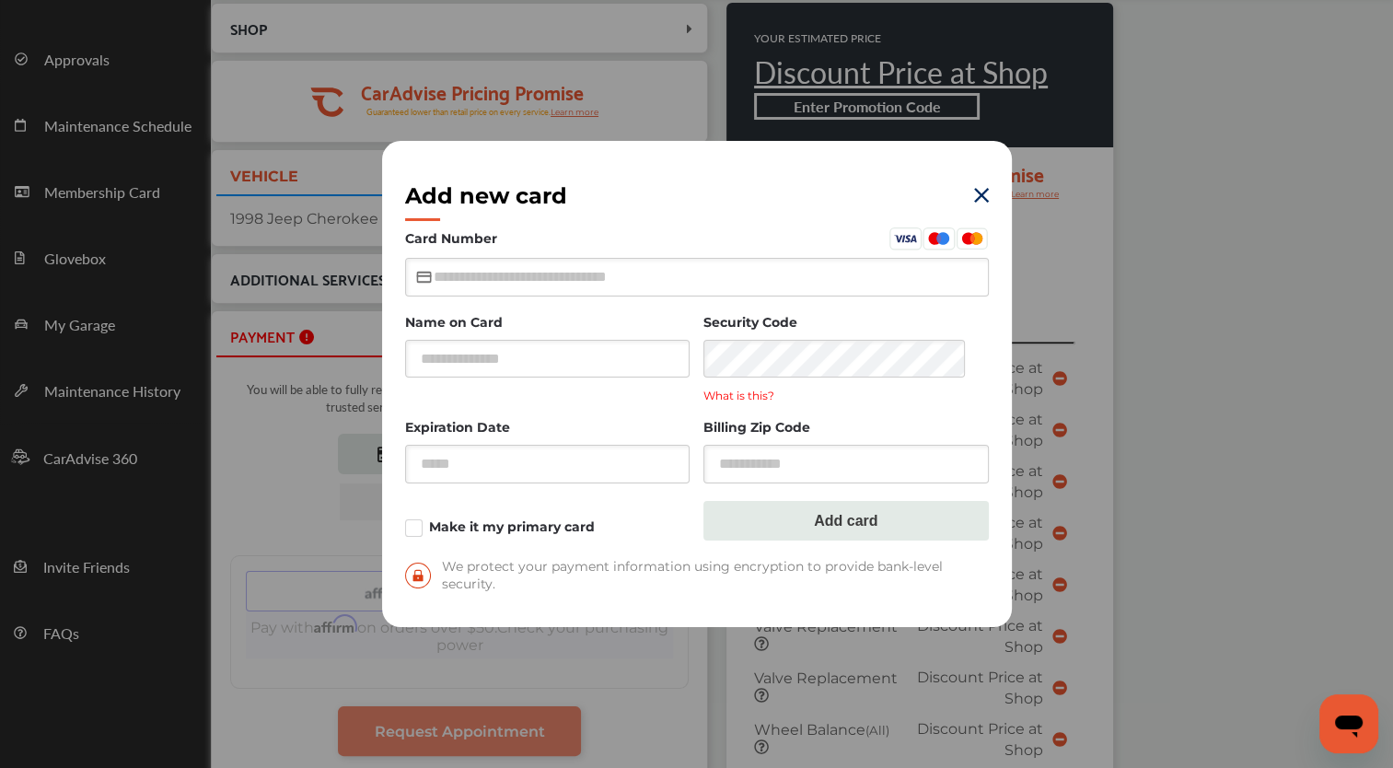
click at [974, 199] on img at bounding box center [981, 195] width 15 height 15
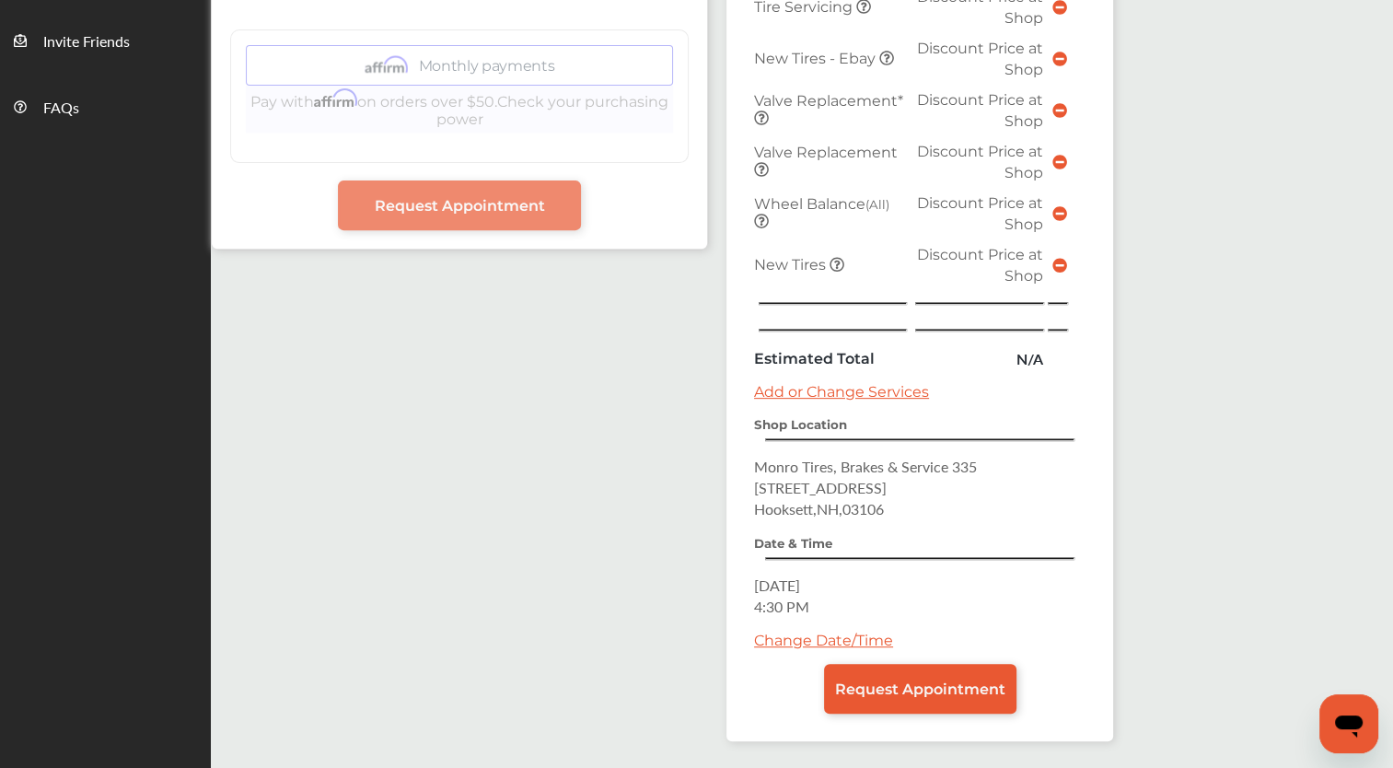
scroll to position [696, 0]
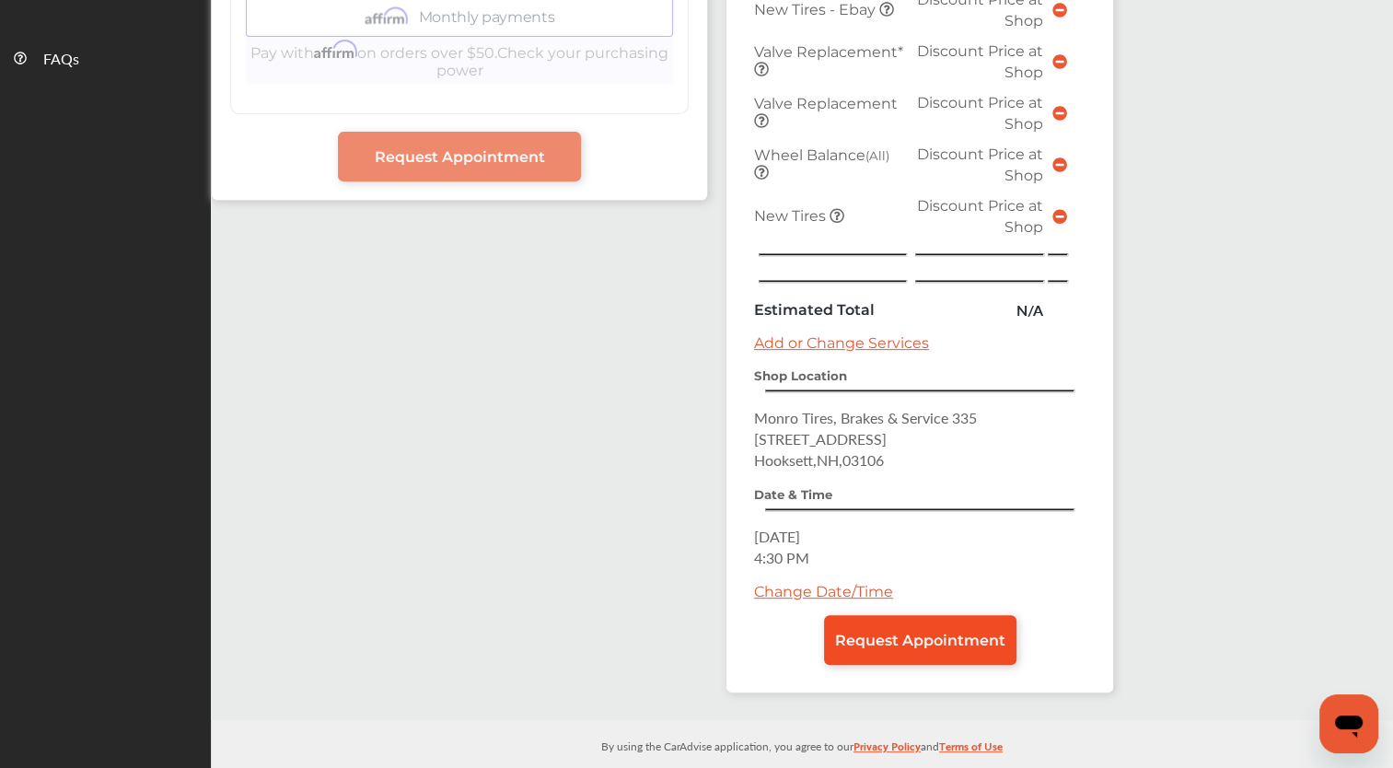
click at [969, 632] on span "Request Appointment" at bounding box center [920, 640] width 170 height 17
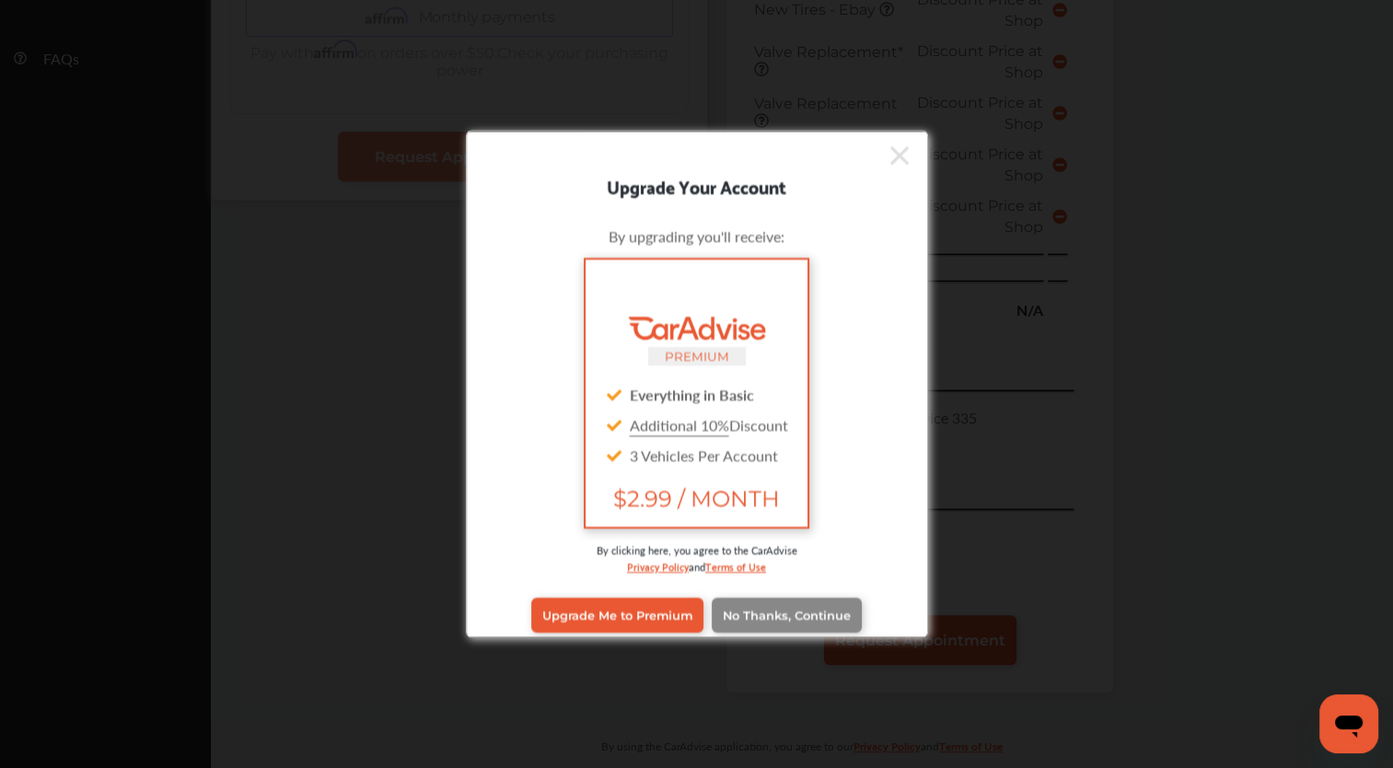
click at [751, 612] on span "No Thanks, Continue" at bounding box center [787, 615] width 128 height 14
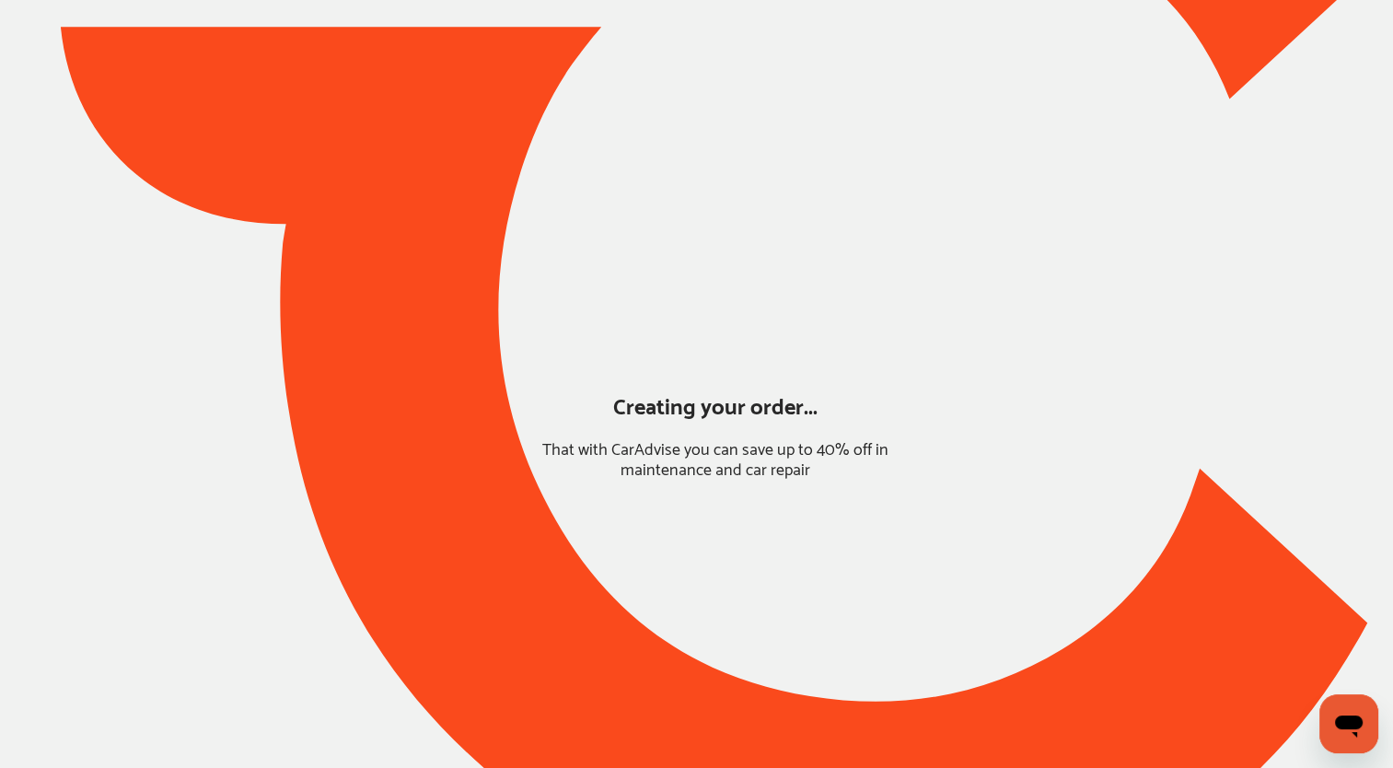
scroll to position [17, 0]
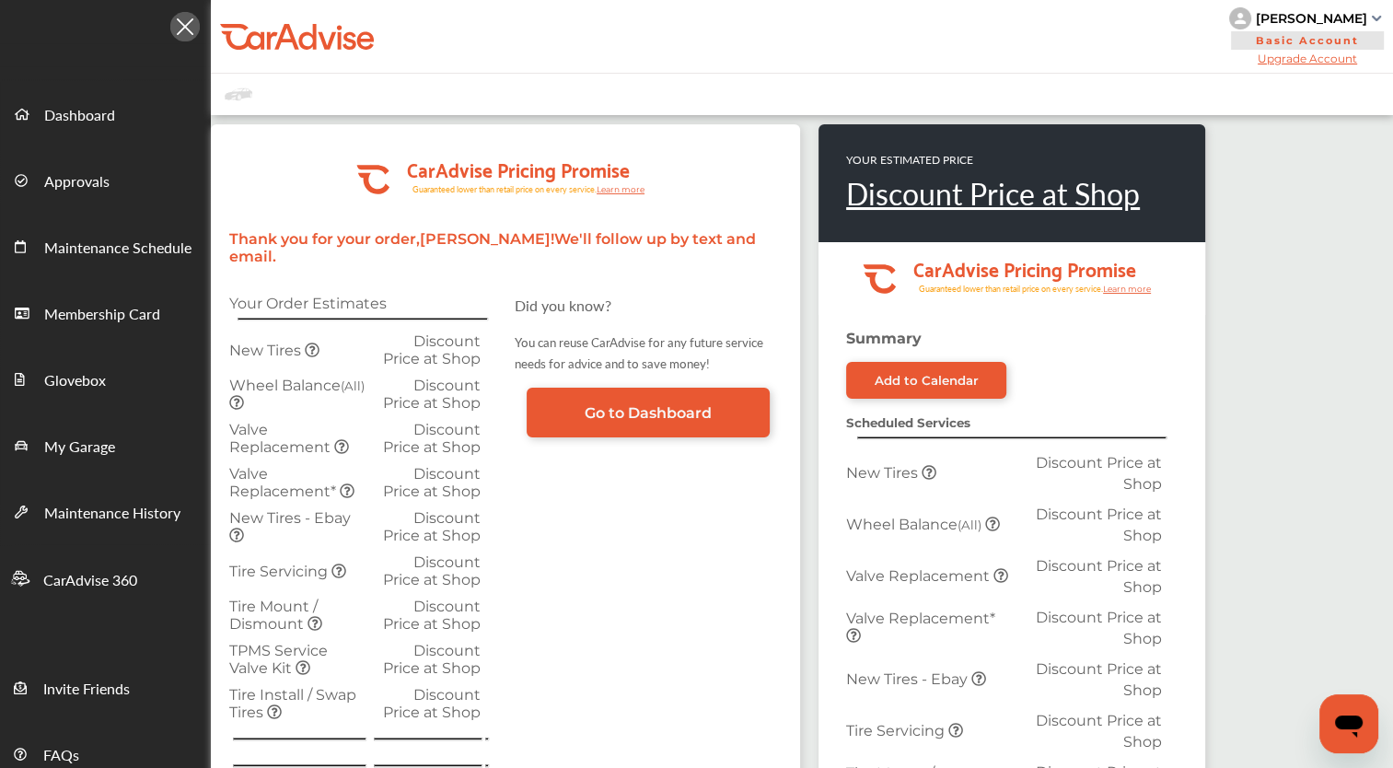
click at [1274, 24] on div "[PERSON_NAME]" at bounding box center [1311, 18] width 111 height 17
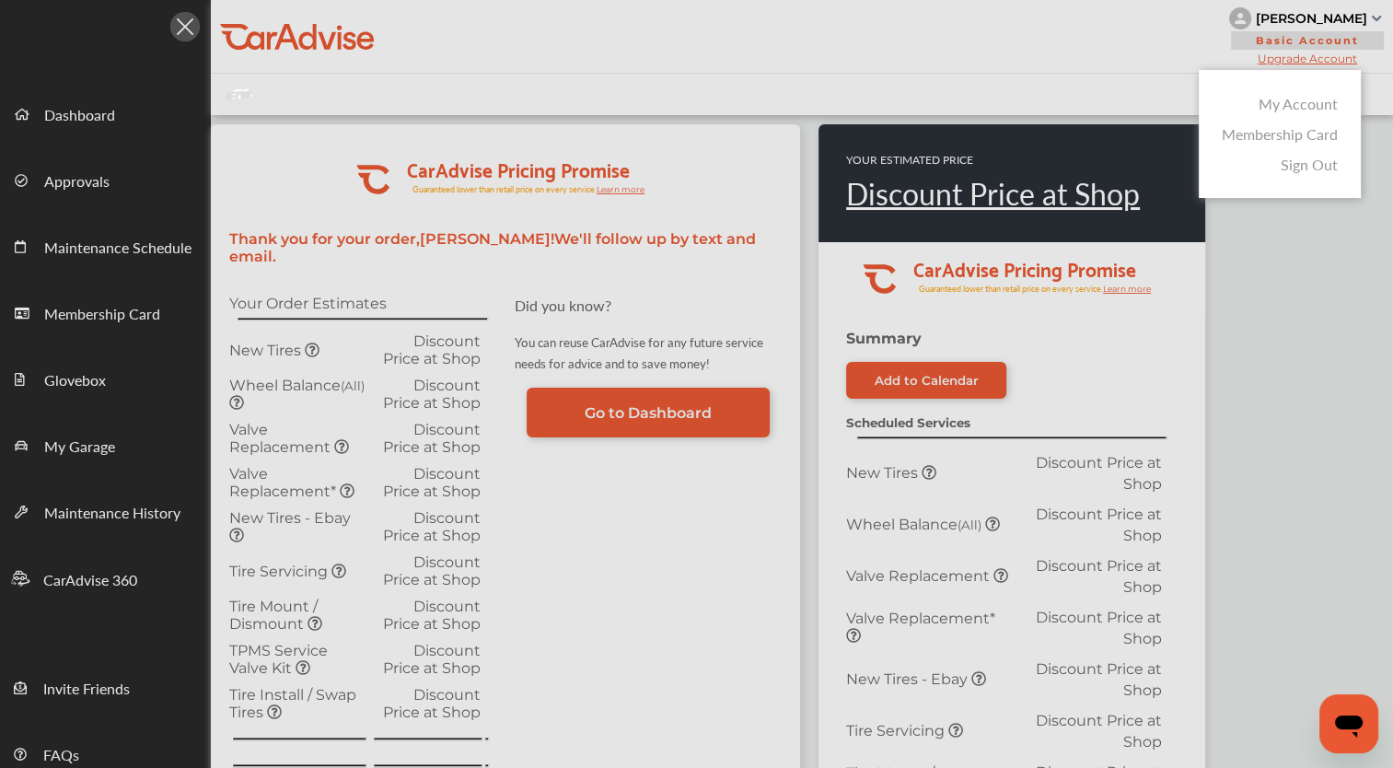
click at [1297, 110] on link "My Account" at bounding box center [1298, 103] width 79 height 21
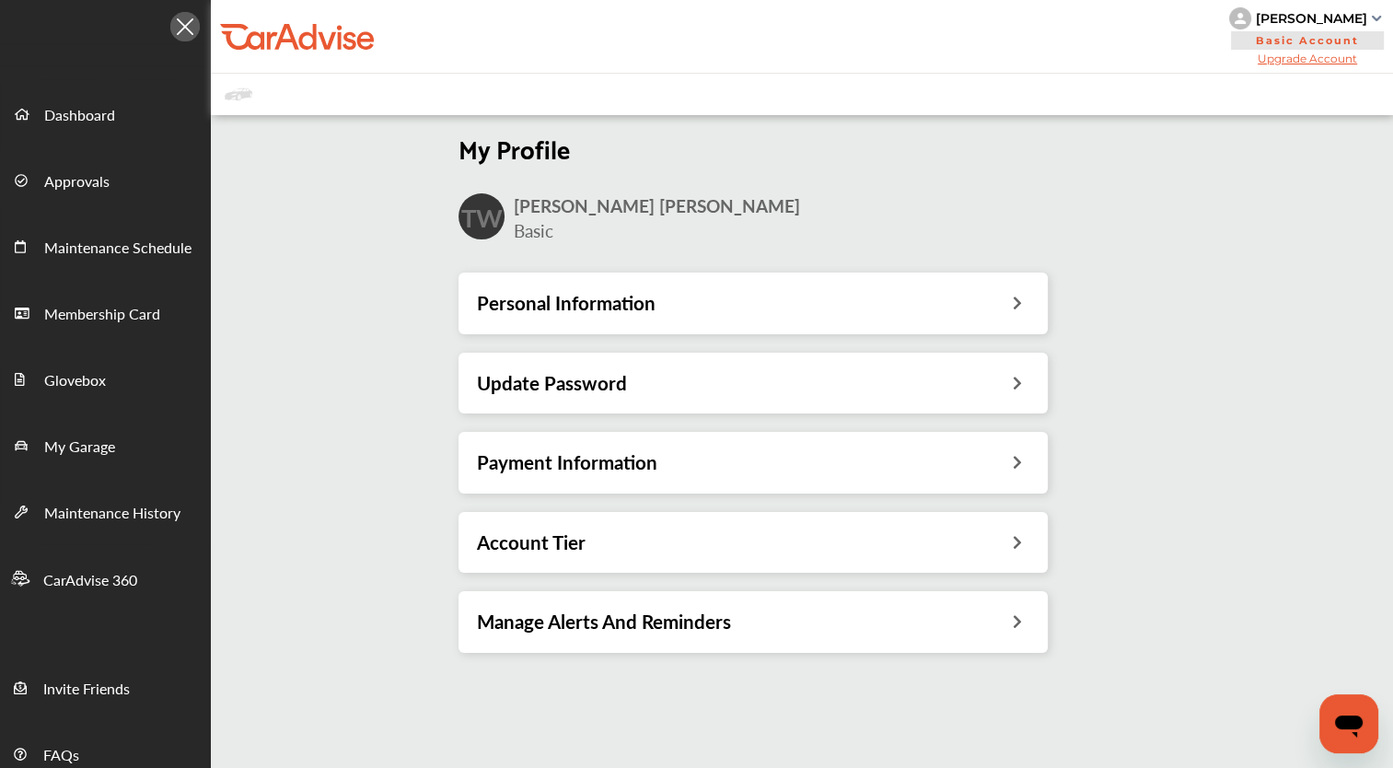
click at [1021, 319] on div "Personal Information" at bounding box center [753, 303] width 589 height 61
click at [980, 389] on div "Update Password" at bounding box center [753, 383] width 552 height 24
